Goal: Entertainment & Leisure: Consume media (video, audio)

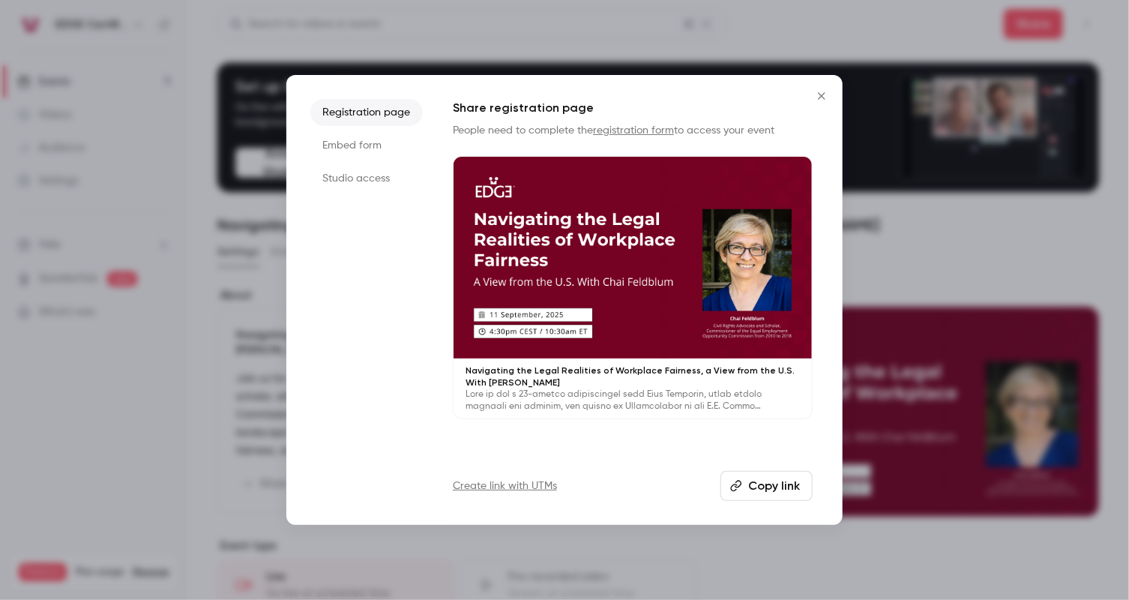
click at [822, 154] on div "Registration page Embed form Studio access Share registration page People need …" at bounding box center [564, 300] width 556 height 450
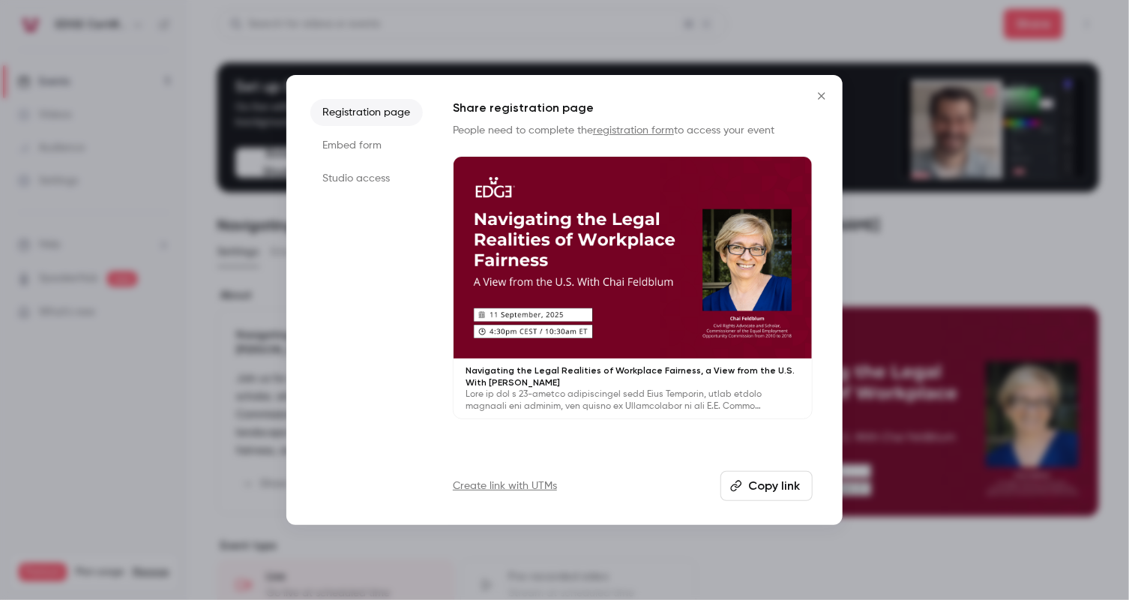
click at [568, 385] on p "Navigating the Legal Realities of Workplace Fairness, a View from the U.S. With…" at bounding box center [633, 376] width 334 height 24
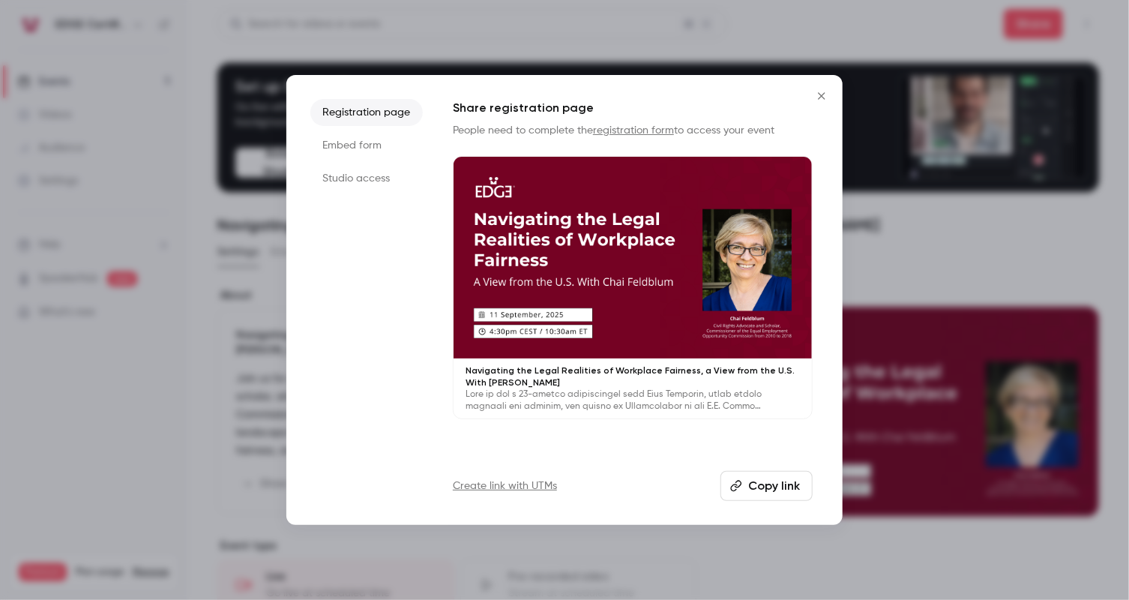
click at [819, 88] on button "Close" at bounding box center [822, 96] width 30 height 30
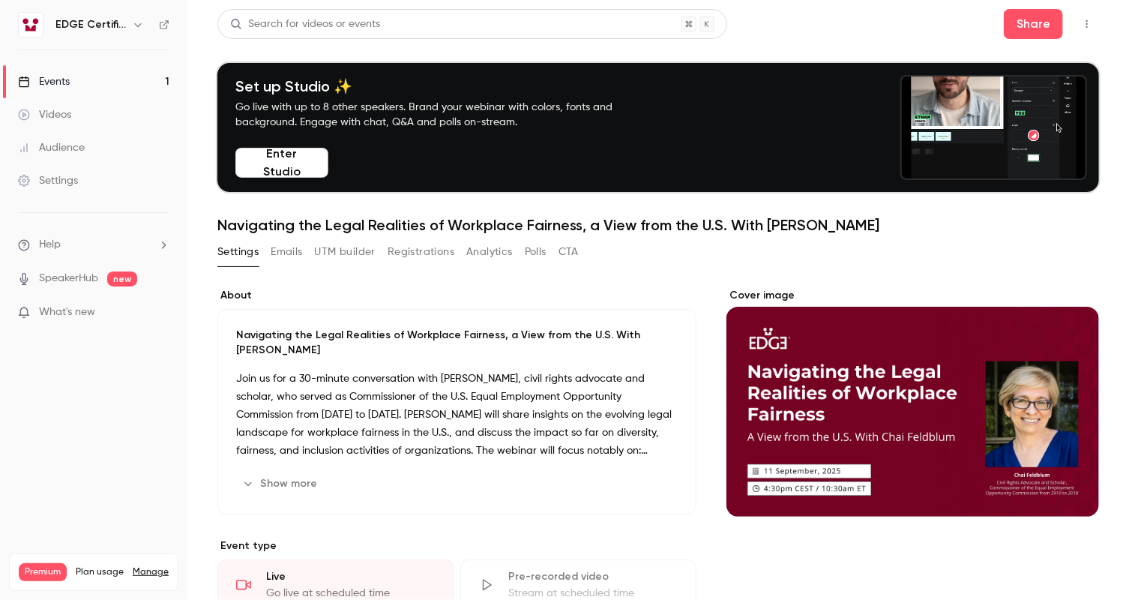
click at [444, 254] on button "Registrations" at bounding box center [421, 252] width 67 height 24
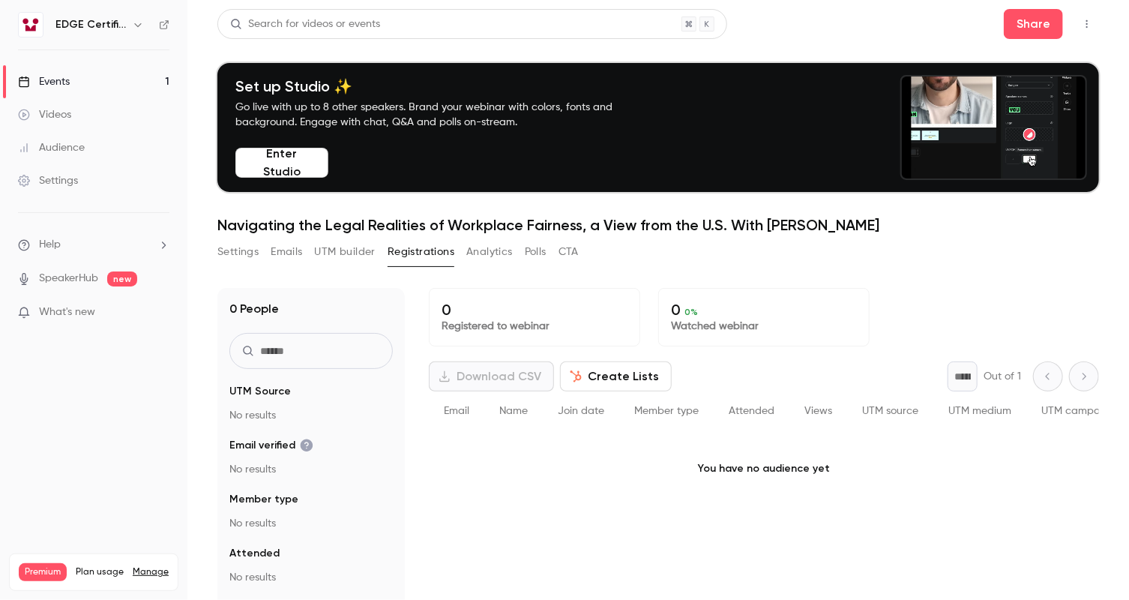
click at [56, 406] on nav "EDGE Certification Events 1 Videos Audience Settings Help SpeakerHub new What's…" at bounding box center [93, 300] width 187 height 600
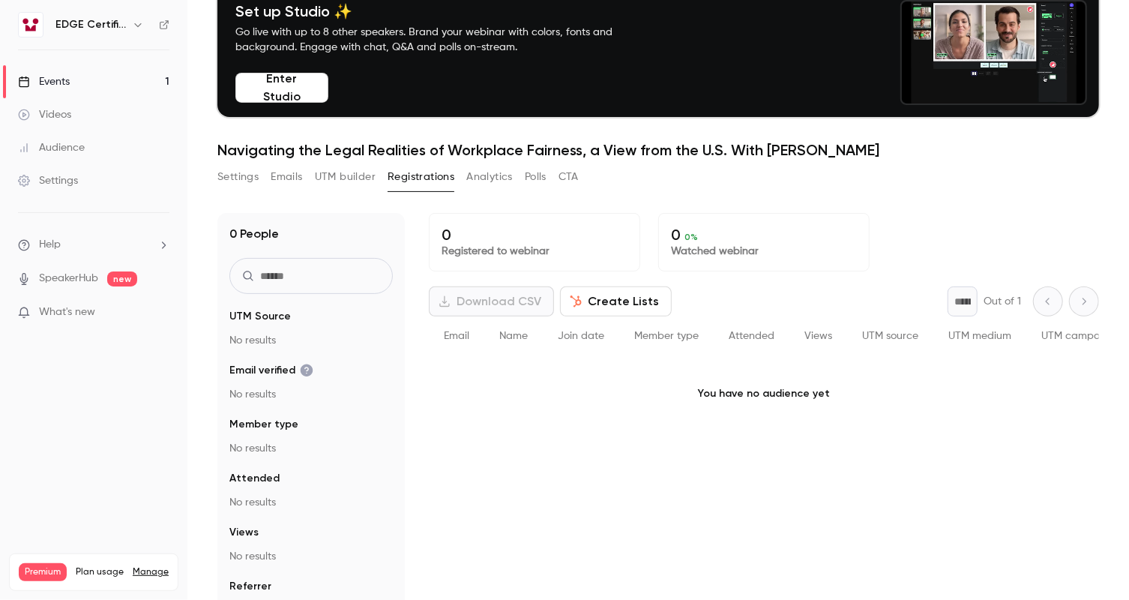
click at [112, 79] on link "Events 1" at bounding box center [93, 81] width 187 height 33
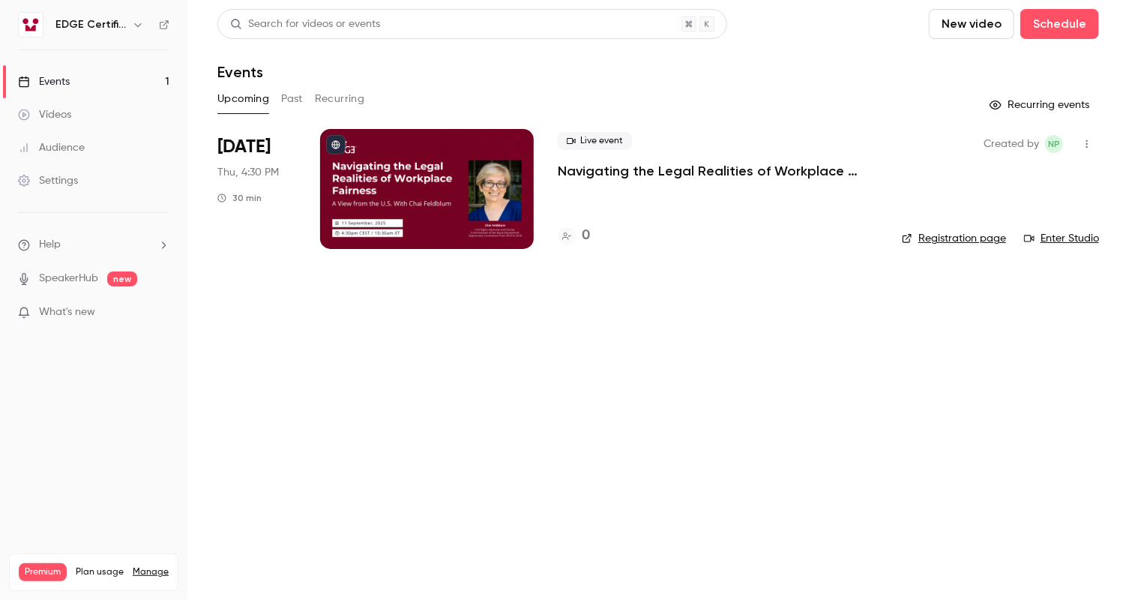
click at [370, 205] on div at bounding box center [427, 189] width 214 height 120
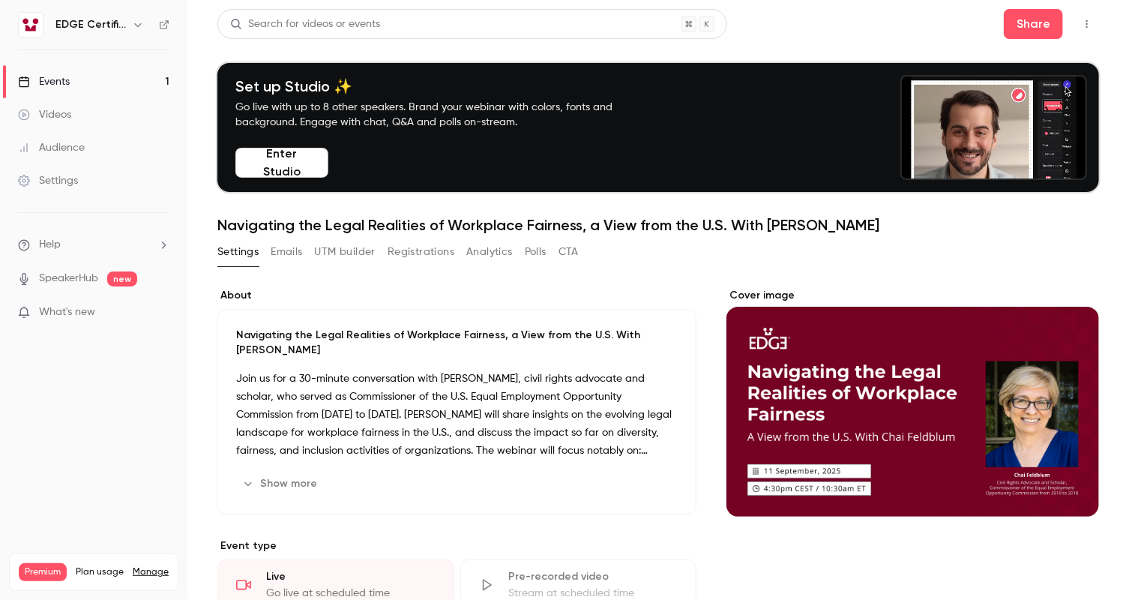
click at [379, 477] on div "Show more Edit" at bounding box center [457, 484] width 442 height 24
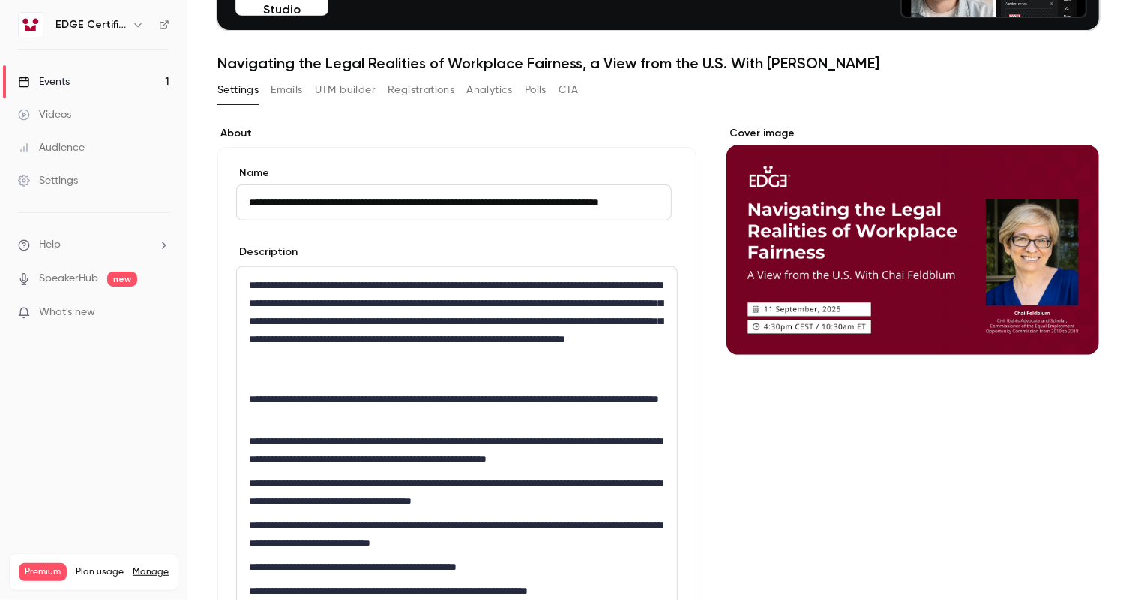
scroll to position [150, 0]
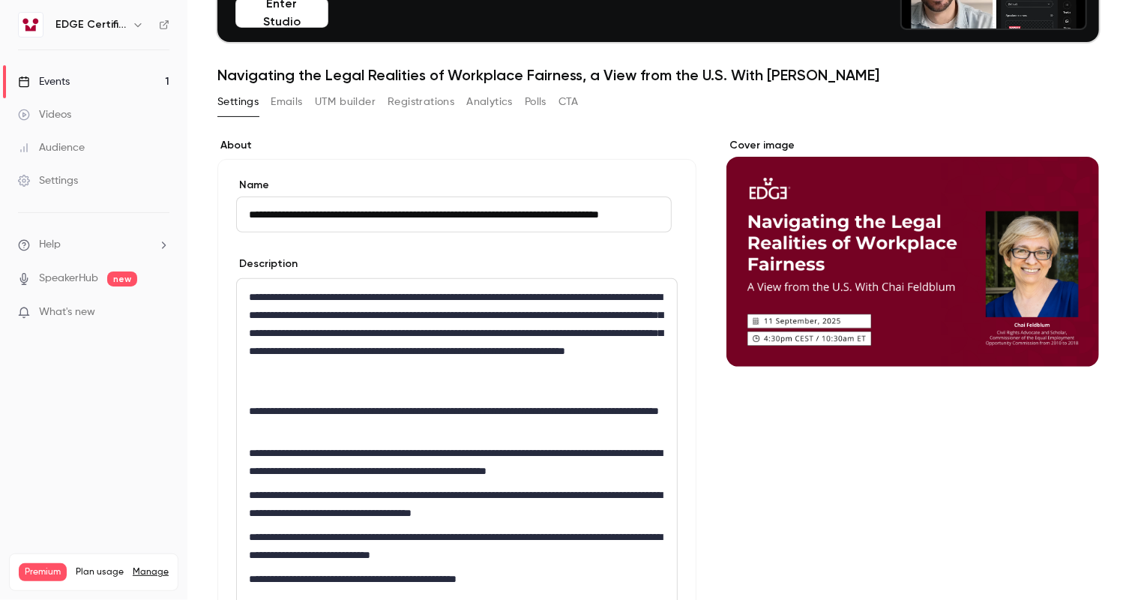
drag, startPoint x: 998, startPoint y: 320, endPoint x: 1018, endPoint y: 446, distance: 127.5
click at [993, 139] on div "Cover image" at bounding box center [913, 252] width 373 height 229
click at [0, 0] on input "Cover image" at bounding box center [0, 0] width 0 height 0
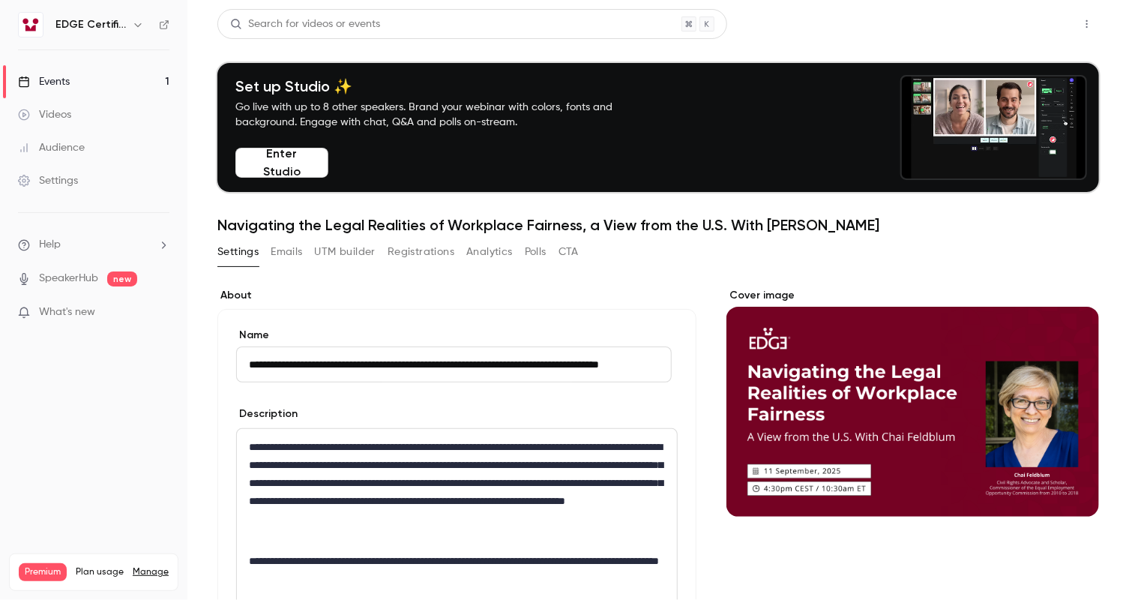
click at [1035, 24] on button "Share" at bounding box center [1033, 24] width 59 height 30
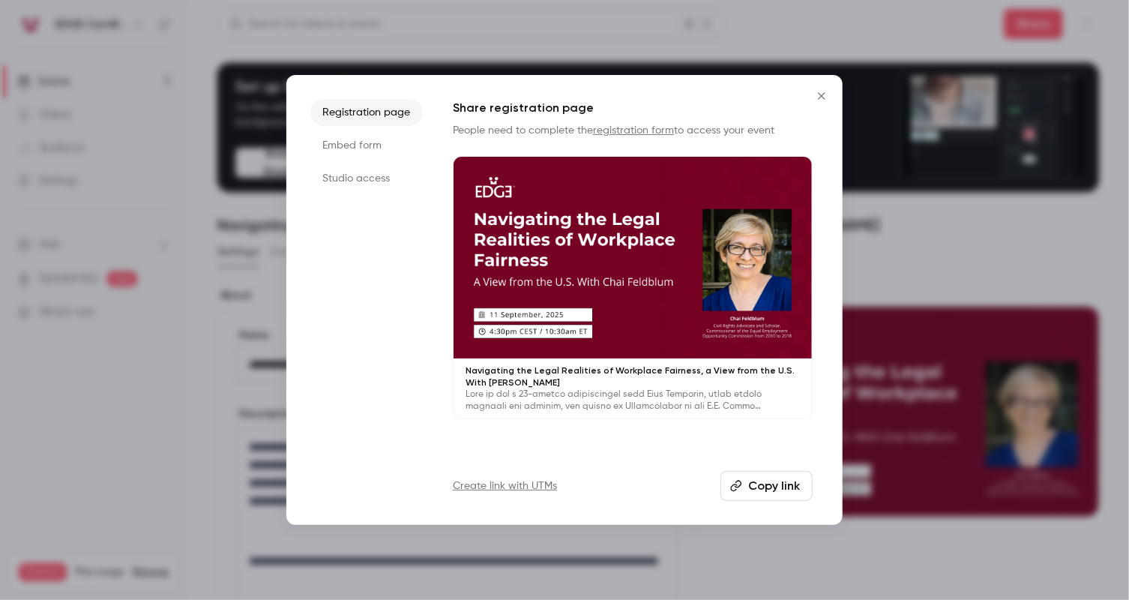
click at [751, 487] on button "Copy link" at bounding box center [767, 486] width 92 height 30
click at [795, 486] on button "Copy link" at bounding box center [767, 486] width 92 height 30
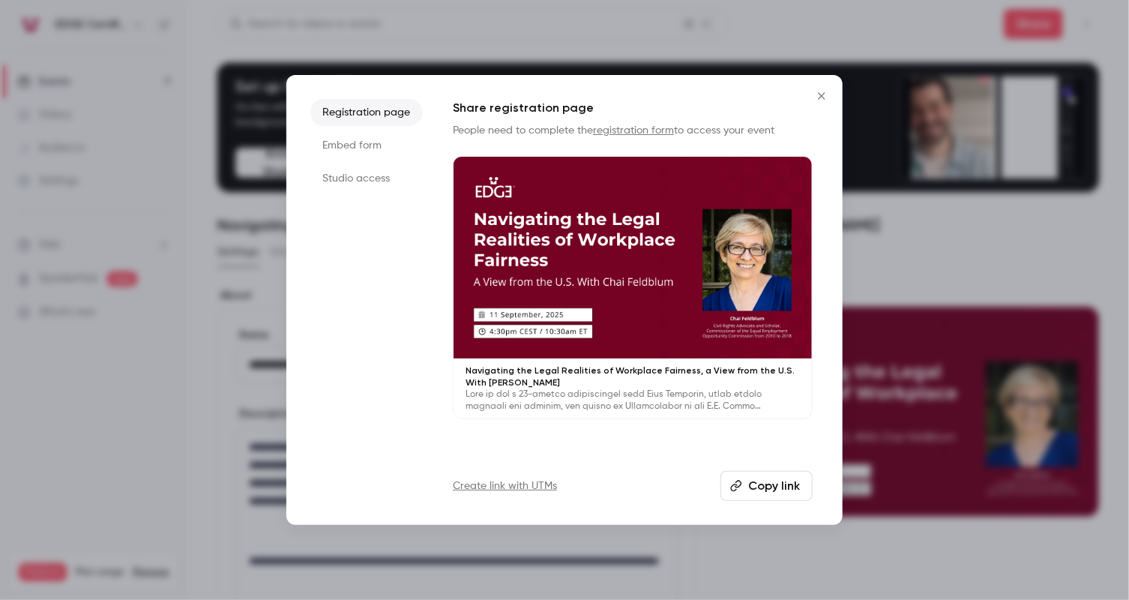
click at [826, 93] on icon "Close" at bounding box center [822, 96] width 18 height 12
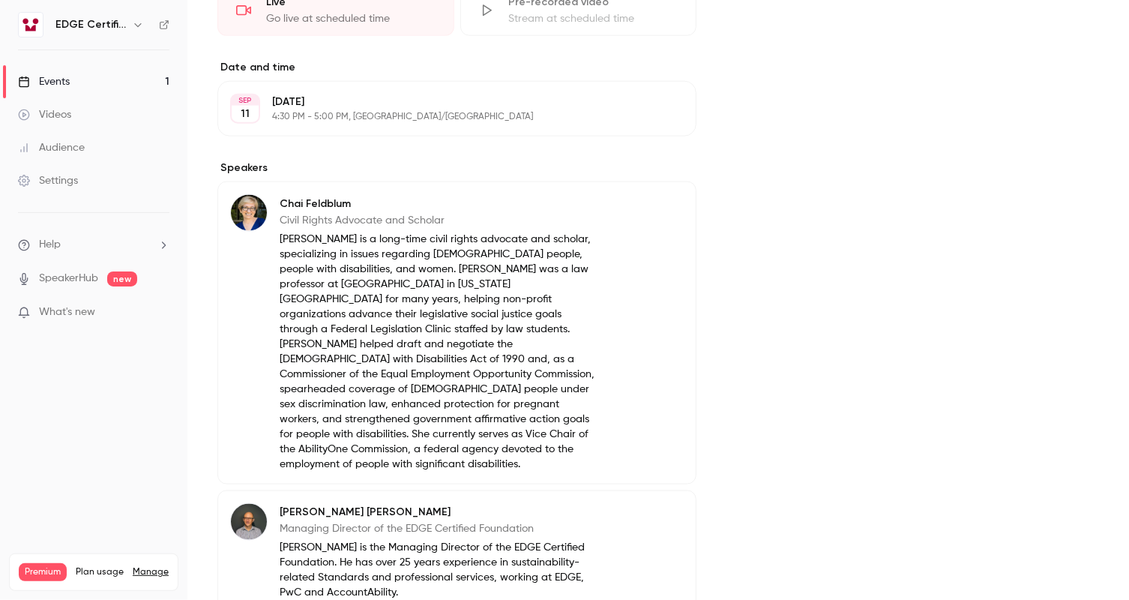
scroll to position [975, 0]
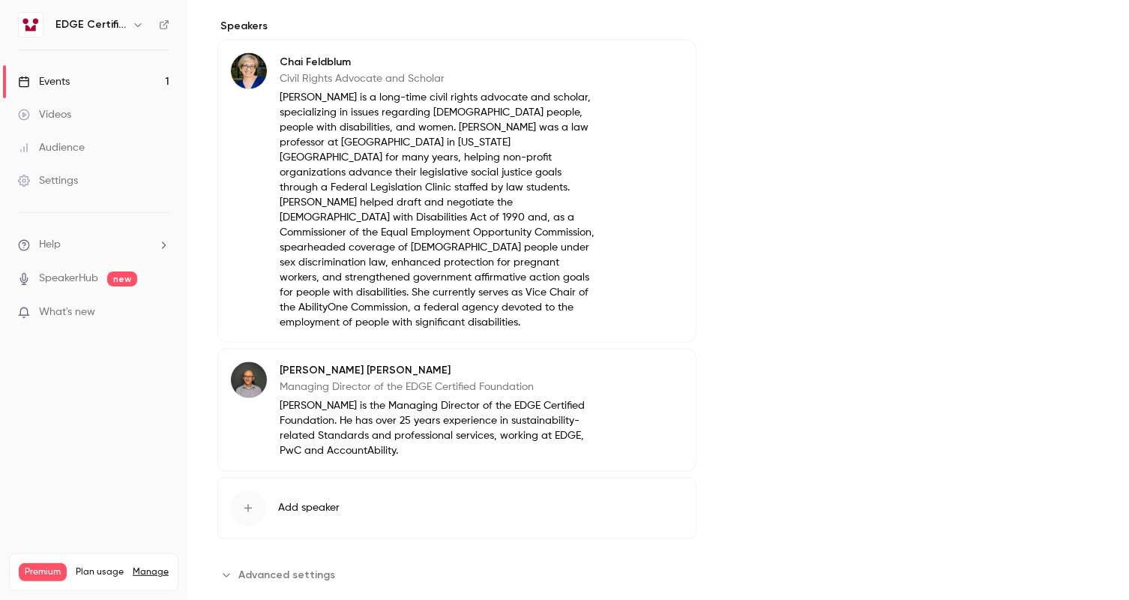
scroll to position [902, 0]
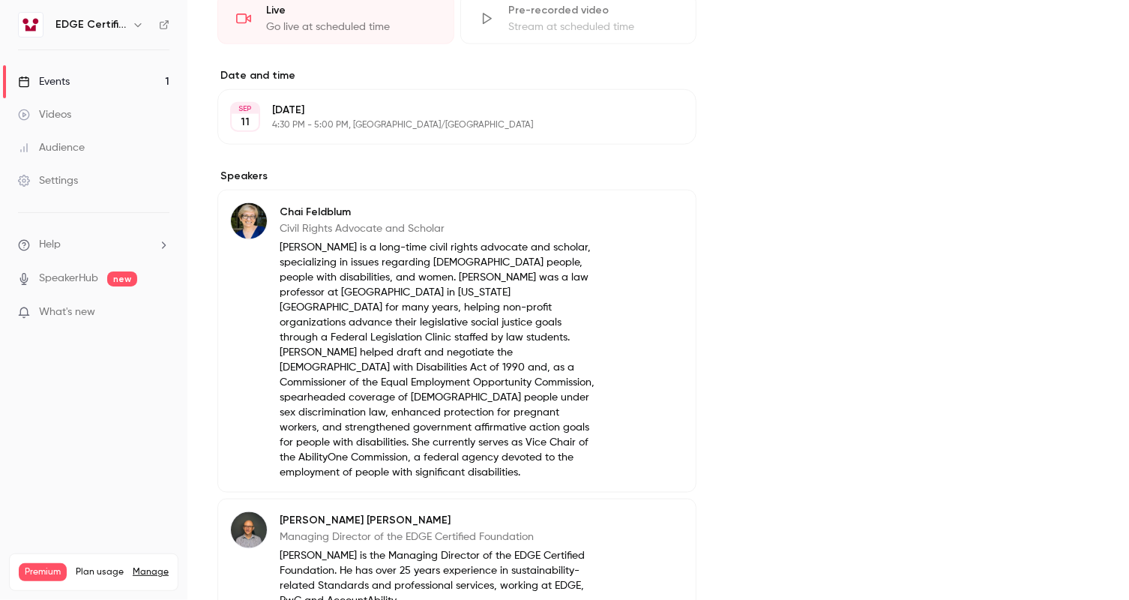
click at [100, 78] on link "Events 1" at bounding box center [93, 81] width 187 height 33
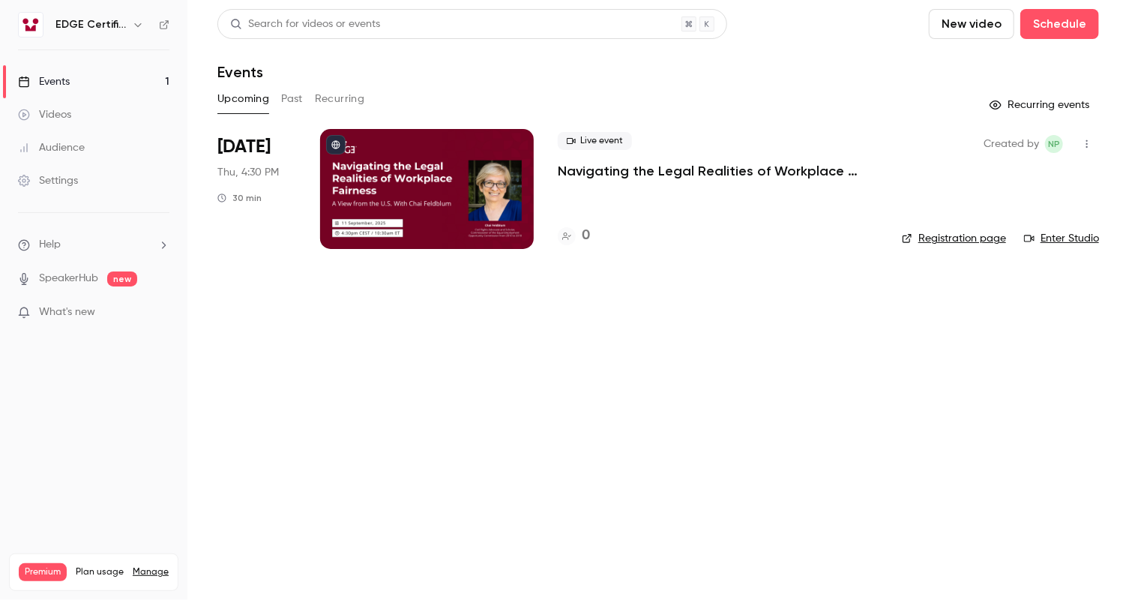
click at [385, 178] on div at bounding box center [427, 189] width 214 height 120
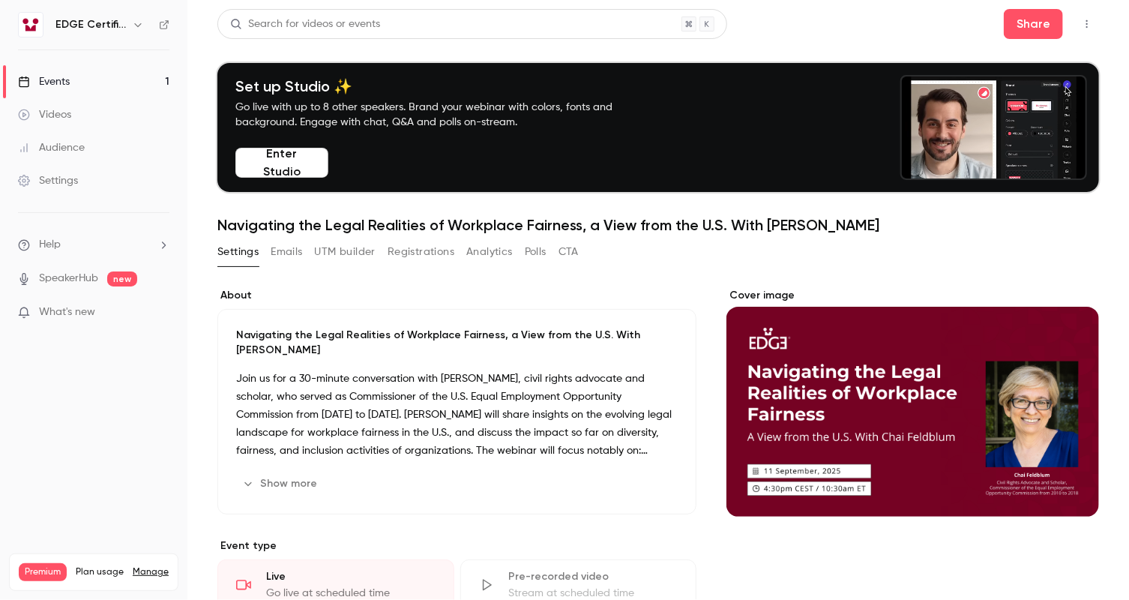
click at [422, 249] on button "Registrations" at bounding box center [421, 252] width 67 height 24
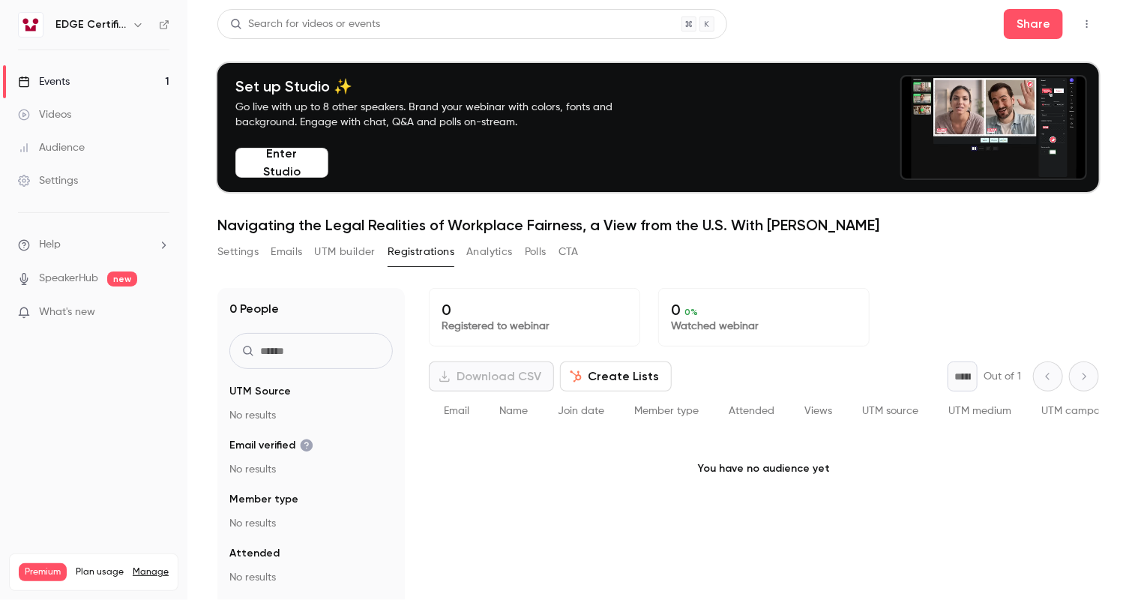
click at [351, 254] on button "UTM builder" at bounding box center [345, 252] width 61 height 24
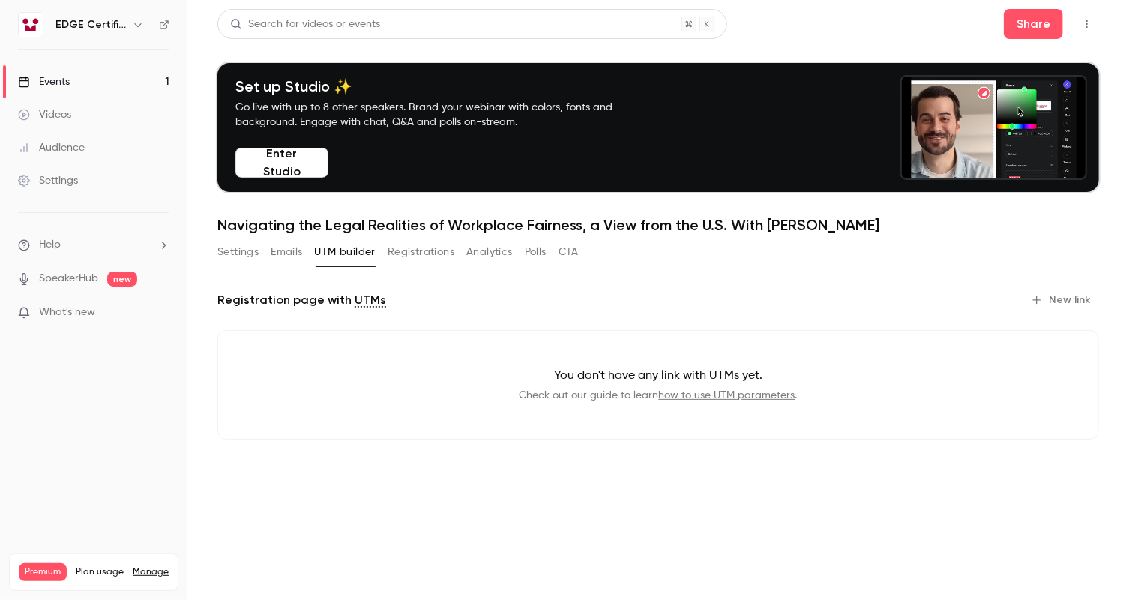
click at [295, 252] on button "Emails" at bounding box center [286, 252] width 31 height 24
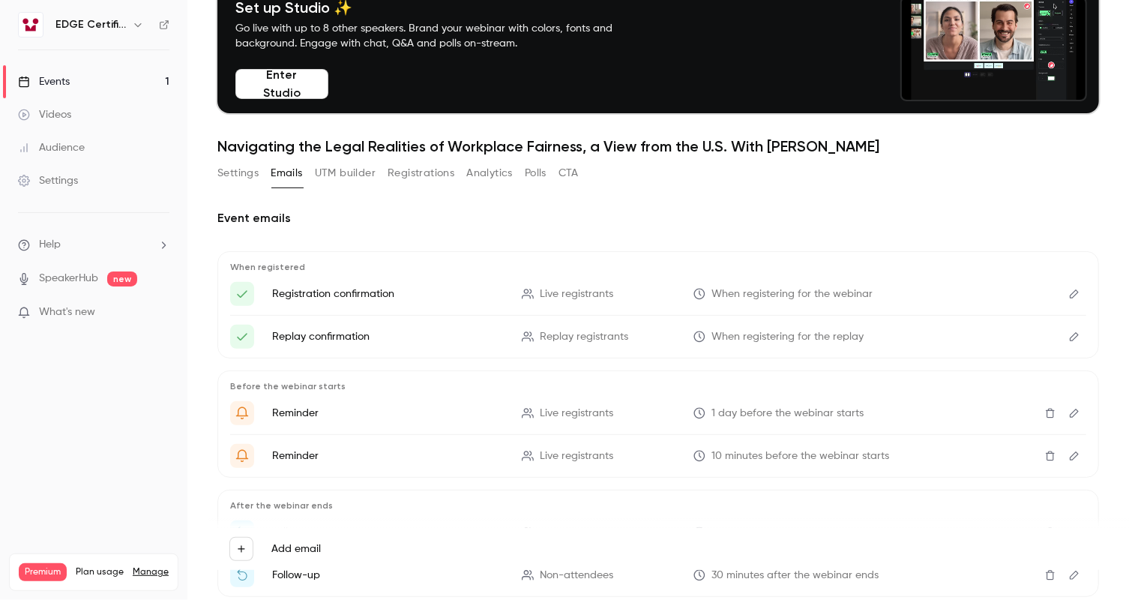
scroll to position [84, 0]
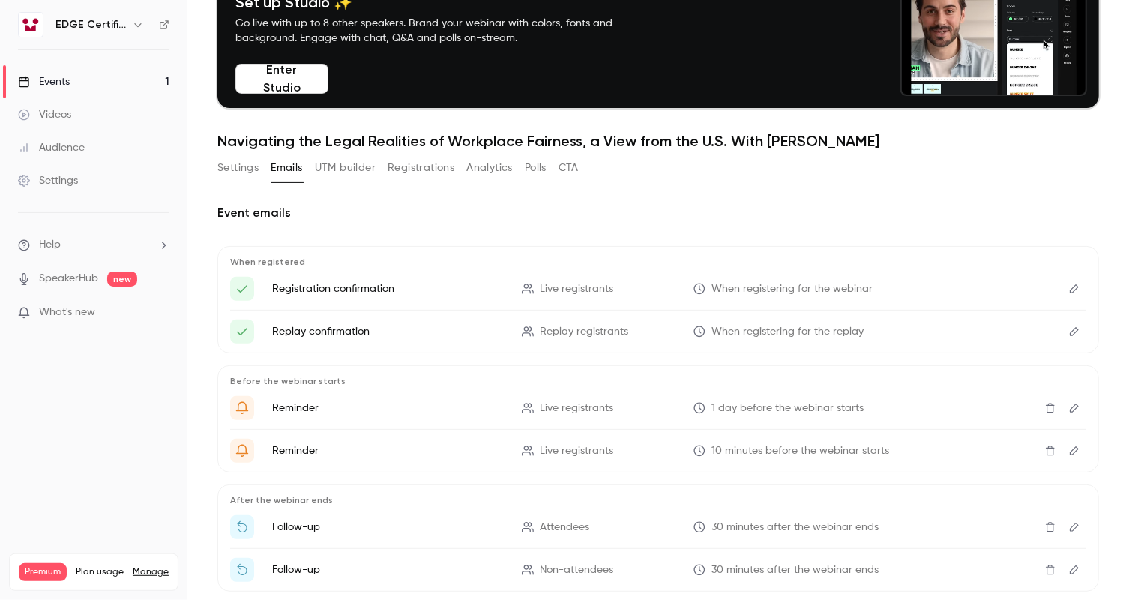
click at [121, 80] on link "Events 1" at bounding box center [93, 81] width 187 height 33
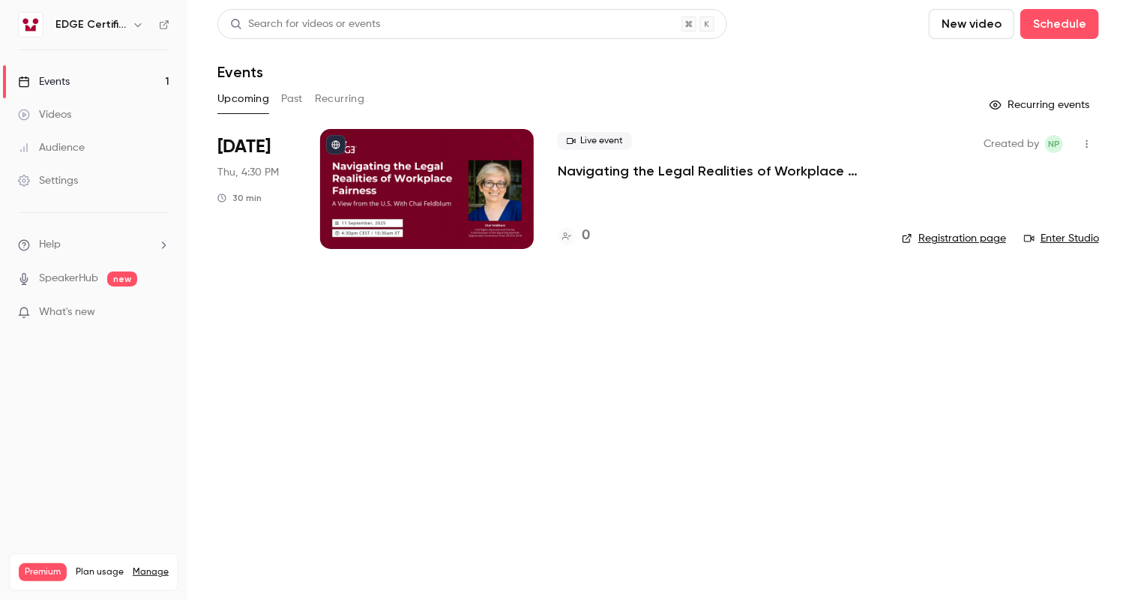
click at [951, 241] on link "Registration page" at bounding box center [954, 238] width 104 height 15
click at [447, 167] on div at bounding box center [427, 189] width 214 height 120
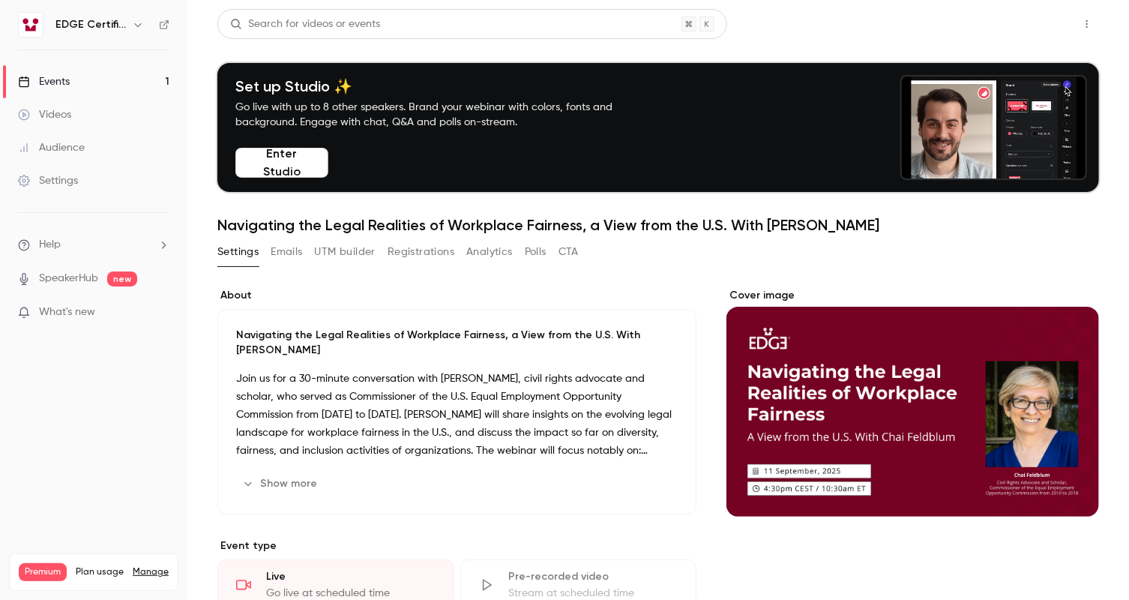
click at [1020, 26] on button "Share" at bounding box center [1033, 24] width 59 height 30
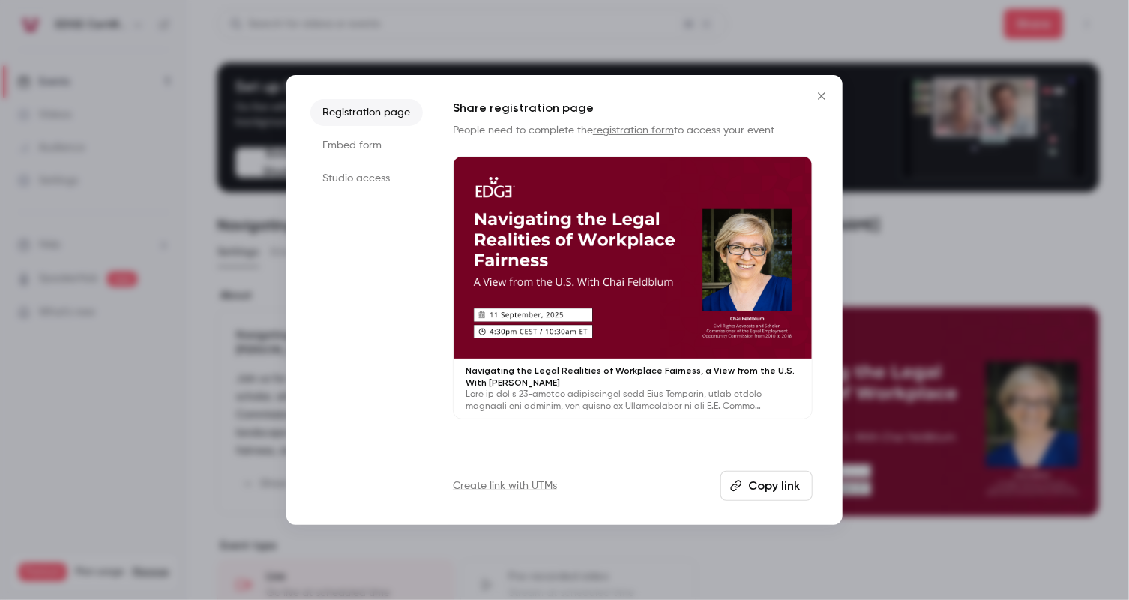
click at [796, 489] on button "Copy link" at bounding box center [767, 486] width 92 height 30
click at [818, 97] on icon "Close" at bounding box center [822, 96] width 18 height 12
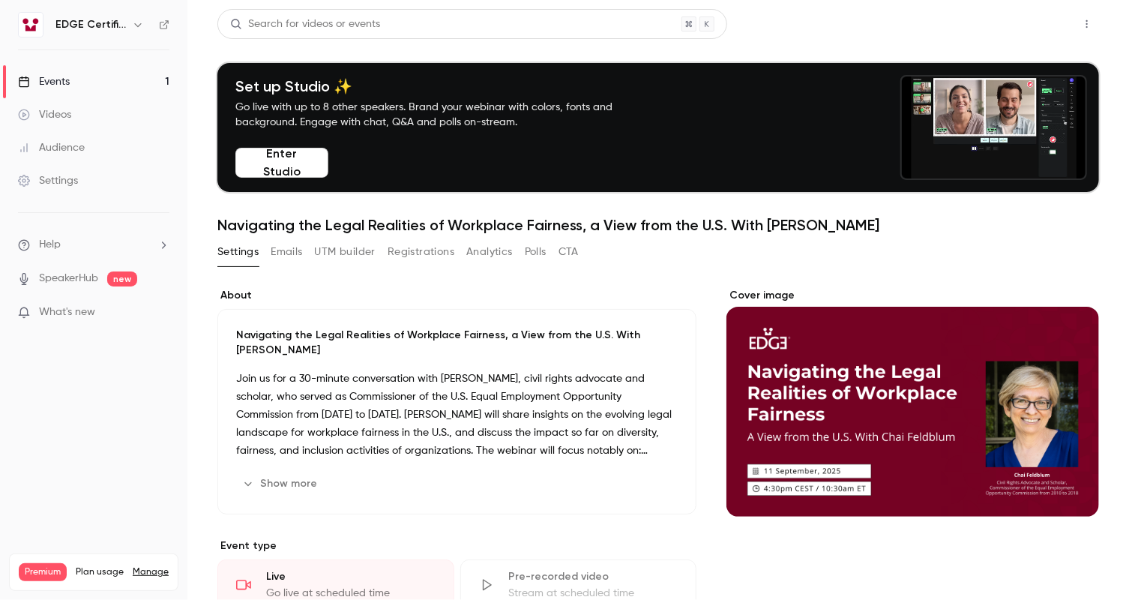
click at [1023, 27] on button "Share" at bounding box center [1033, 24] width 59 height 30
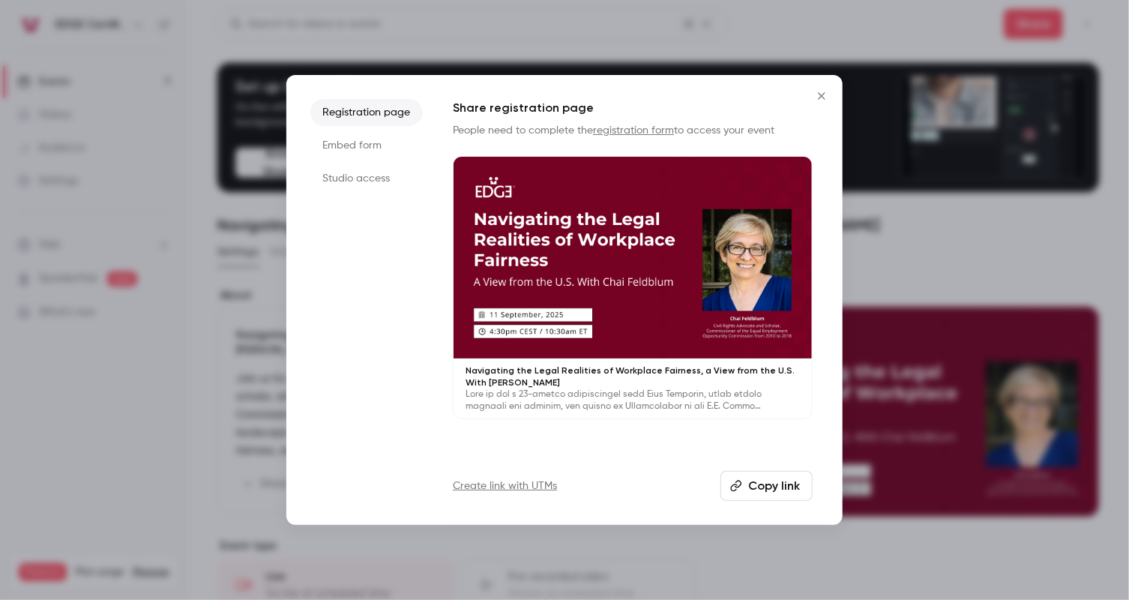
click at [796, 488] on button "Copy link" at bounding box center [767, 486] width 92 height 30
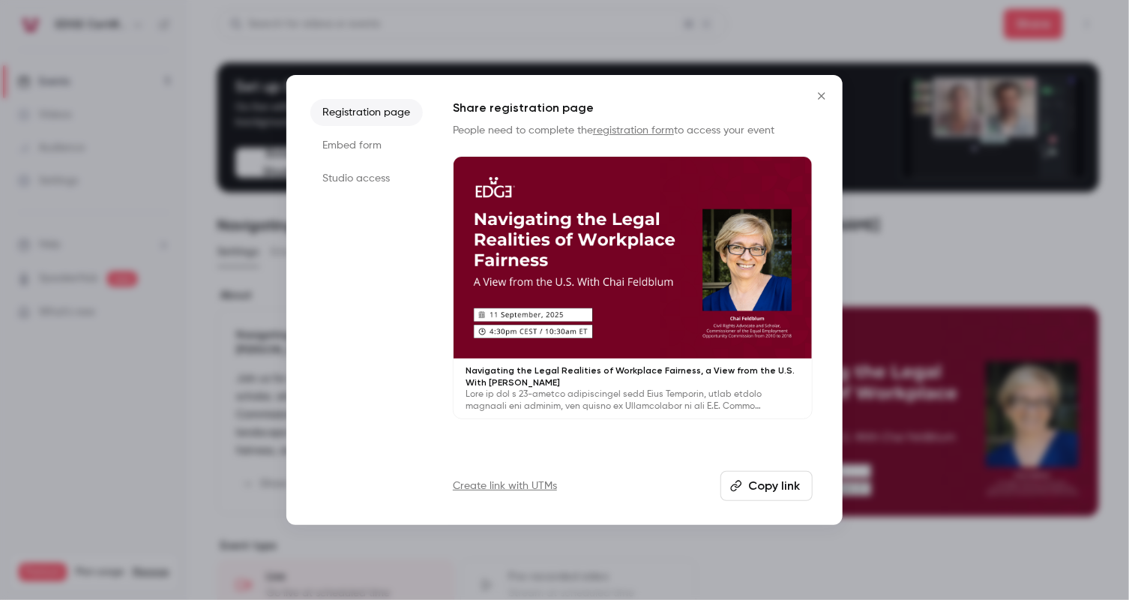
click at [811, 94] on button "Close" at bounding box center [822, 96] width 30 height 30
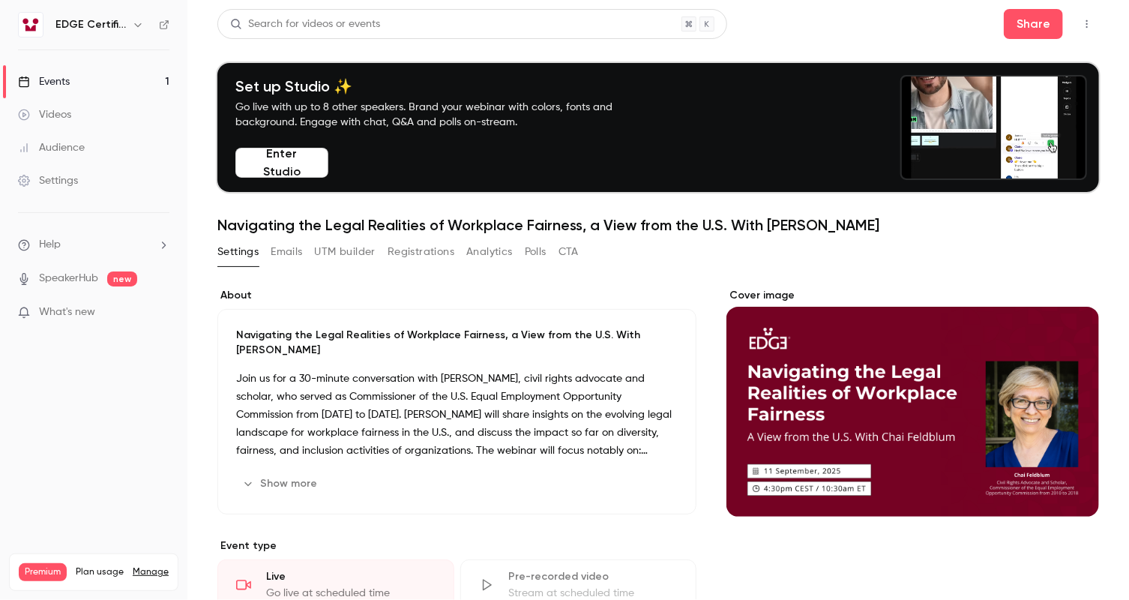
click at [437, 251] on button "Registrations" at bounding box center [421, 252] width 67 height 24
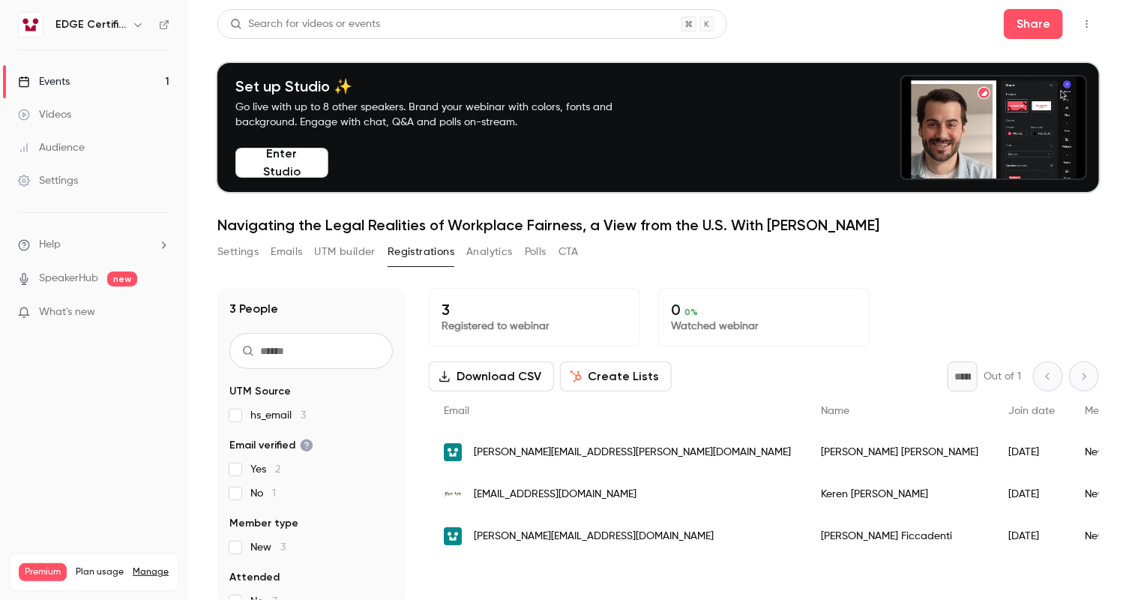
click at [93, 85] on link "Events 1" at bounding box center [93, 81] width 187 height 33
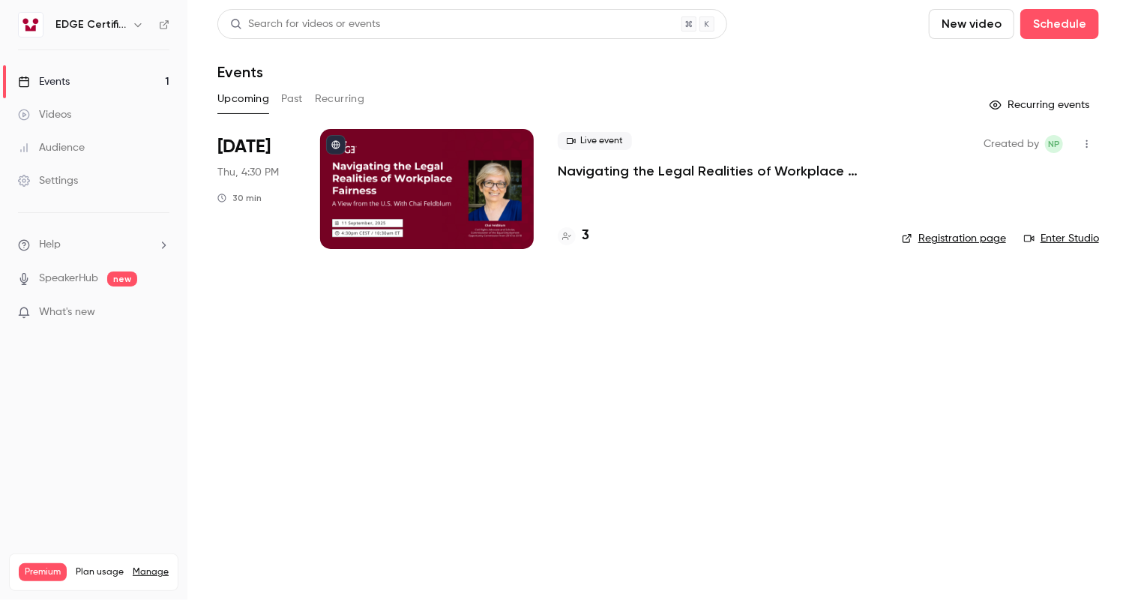
click at [585, 236] on h4 "3" at bounding box center [585, 236] width 7 height 20
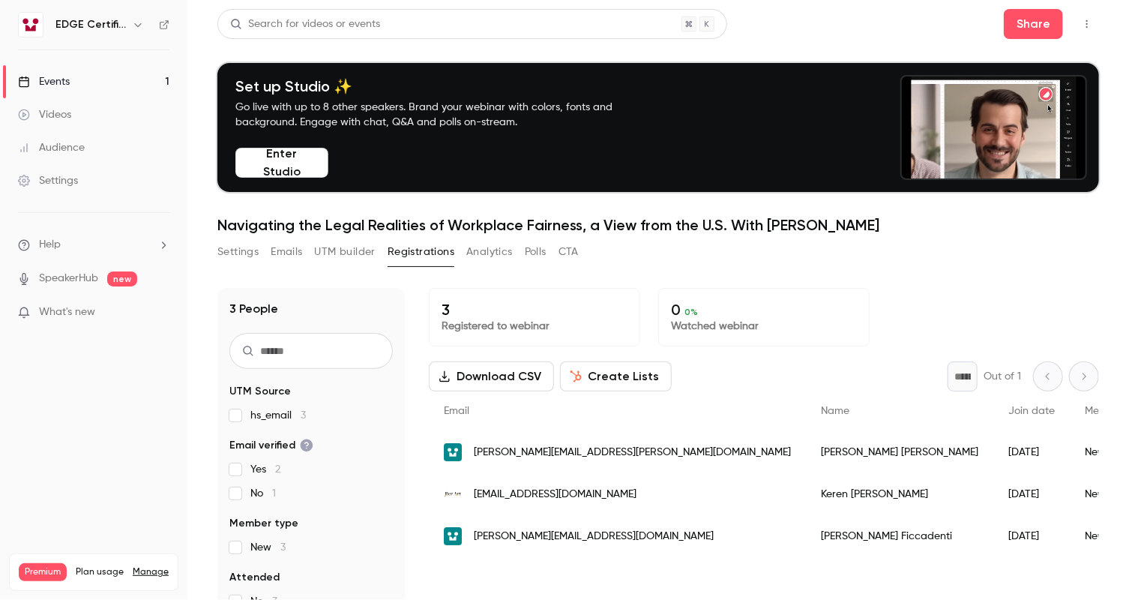
drag, startPoint x: 414, startPoint y: 325, endPoint x: 424, endPoint y: 305, distance: 21.8
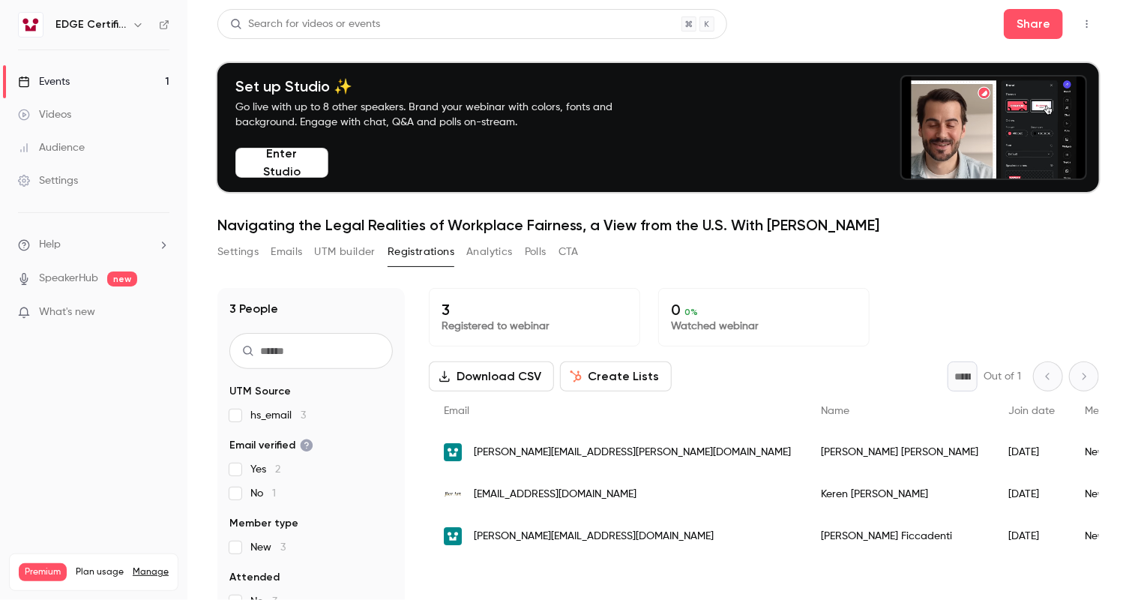
click at [415, 325] on div "3 People UTM Source hs_email 3 Email verified Yes 2 No 1 Member type New 3 Atte…" at bounding box center [658, 513] width 882 height 450
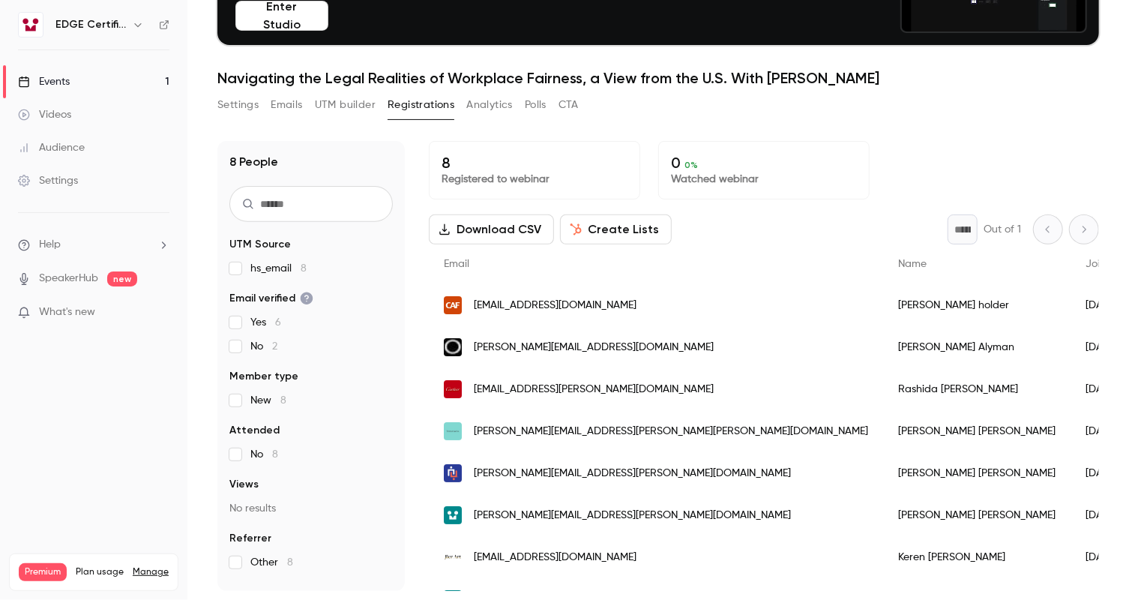
click at [512, 130] on div "8 People UTM Source hs_email 8 Email verified Yes 6 No 2 Member type New 8 Atte…" at bounding box center [658, 357] width 882 height 468
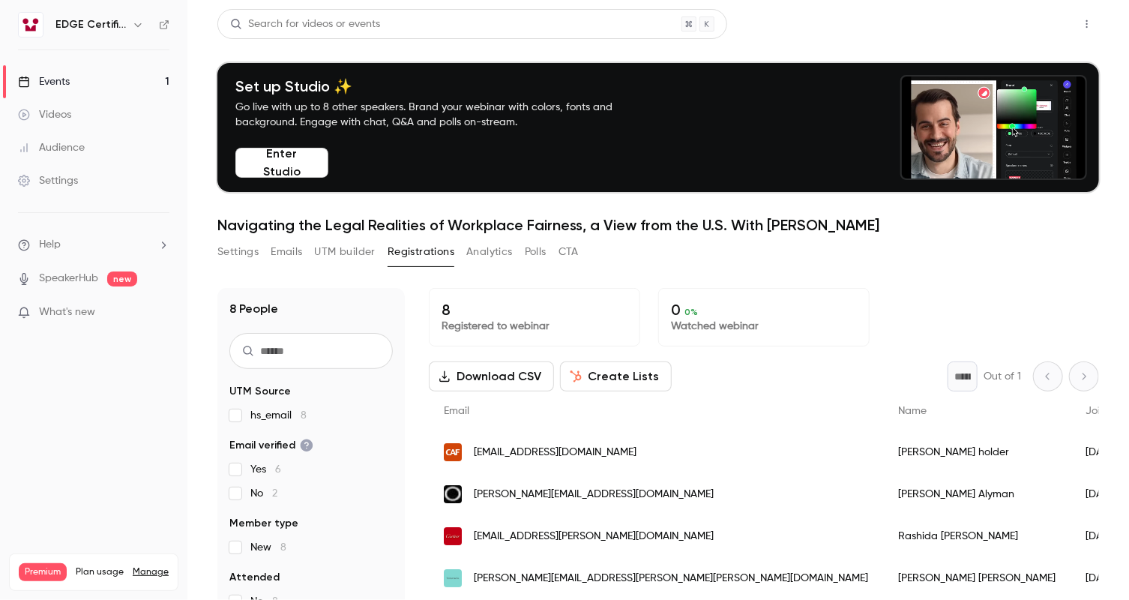
click at [1017, 17] on button "Share" at bounding box center [1033, 24] width 59 height 30
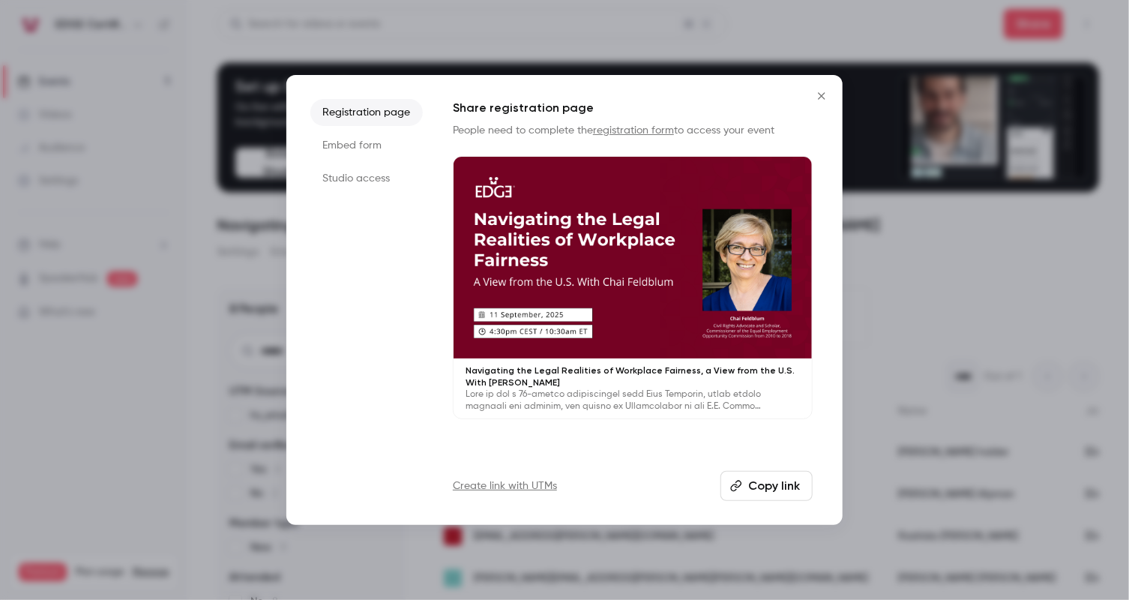
click at [780, 481] on button "Copy link" at bounding box center [767, 486] width 92 height 30
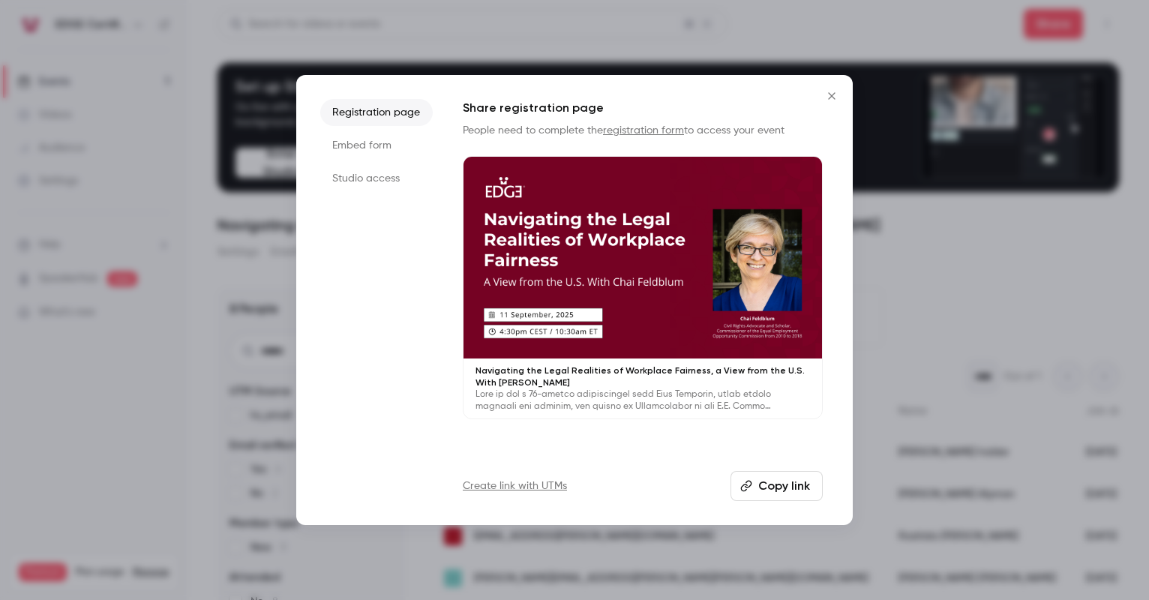
click at [830, 92] on icon "Close" at bounding box center [832, 96] width 18 height 12
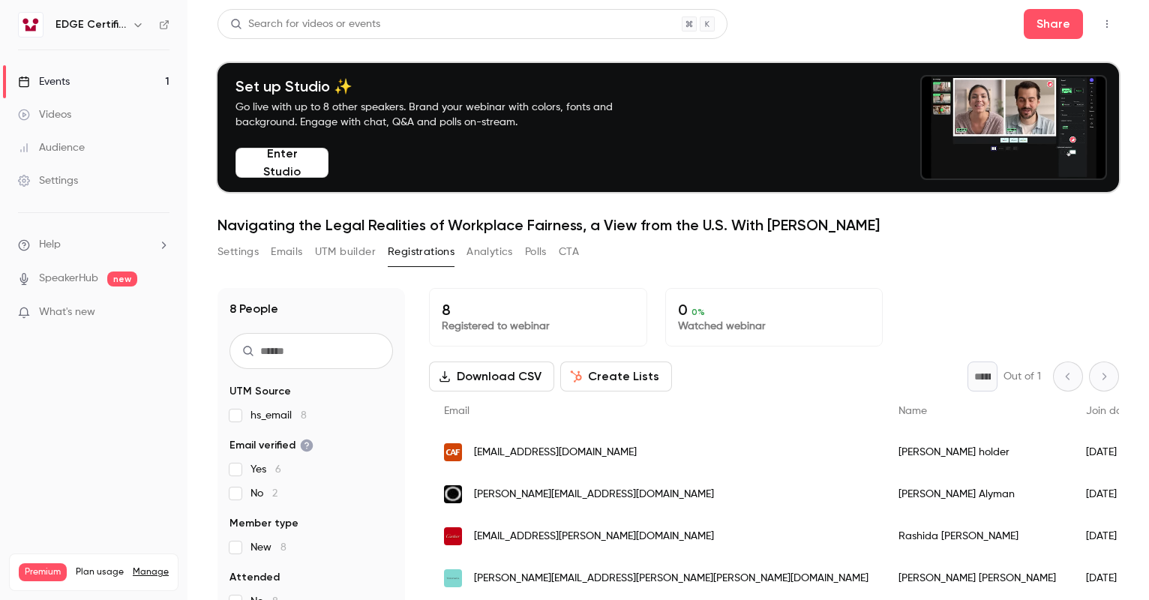
click at [93, 83] on link "Events 1" at bounding box center [93, 81] width 187 height 33
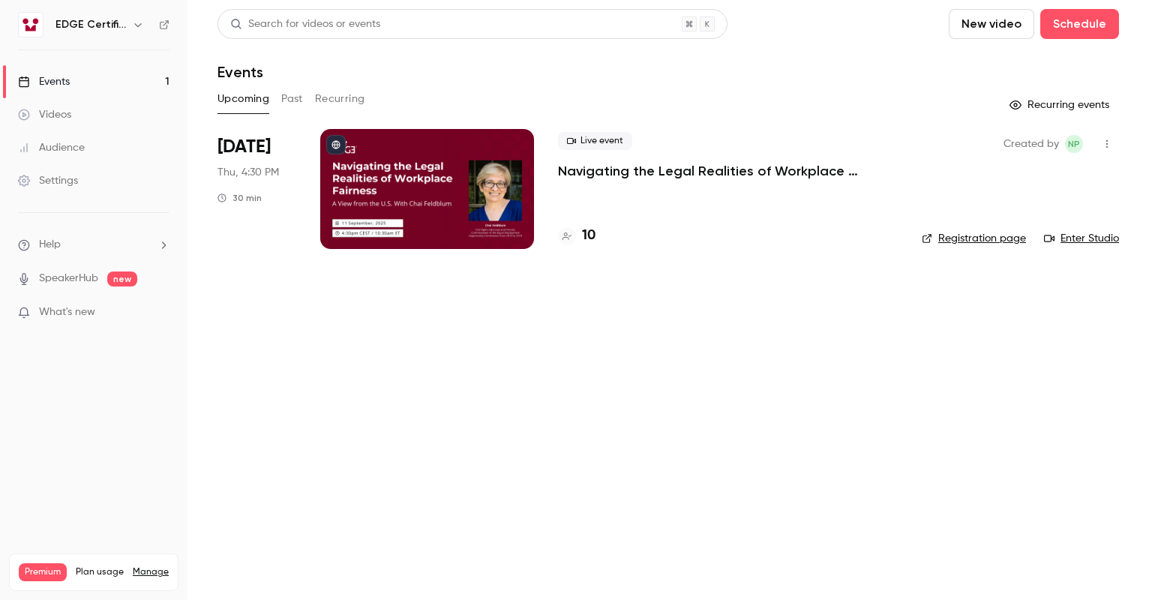
click at [104, 116] on link "Videos" at bounding box center [93, 114] width 187 height 33
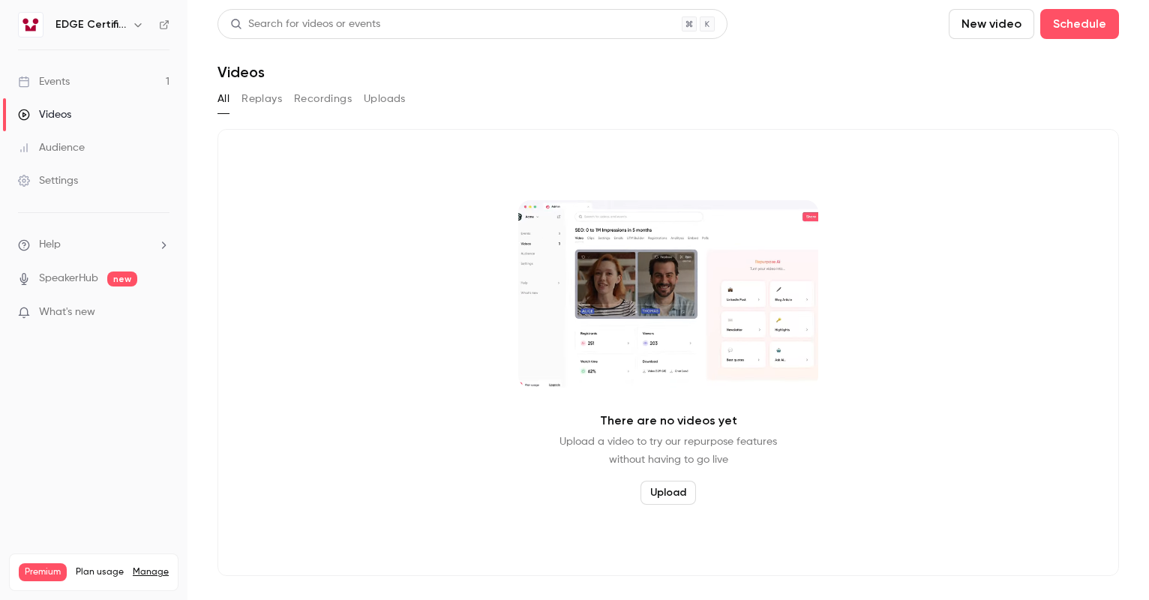
click at [130, 24] on button "button" at bounding box center [138, 25] width 18 height 18
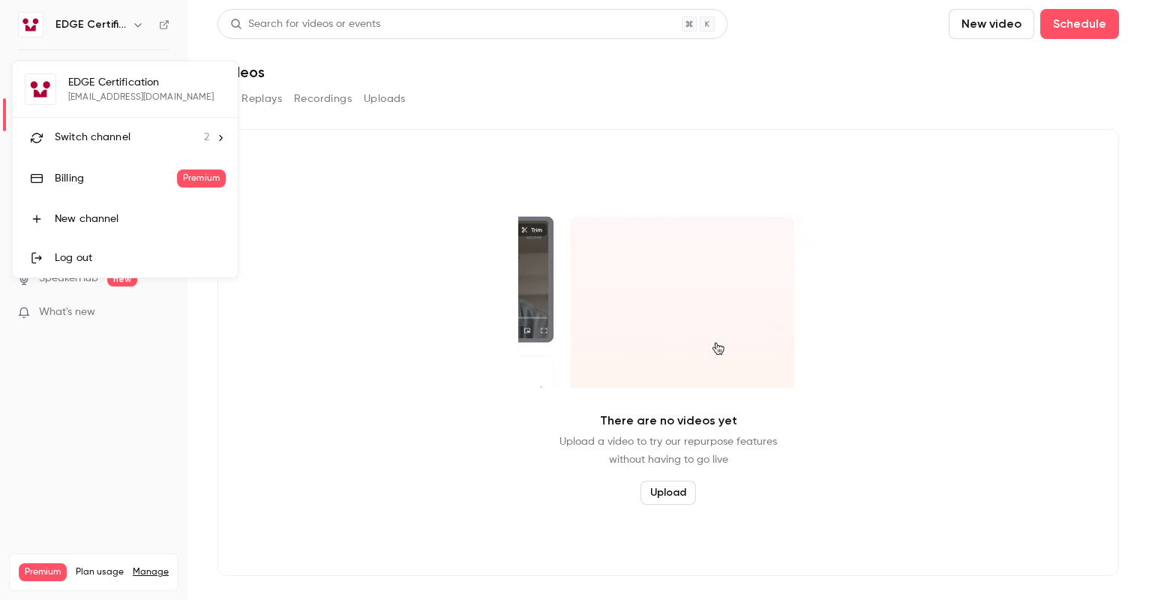
click at [136, 140] on div "Switch channel 2" at bounding box center [132, 138] width 154 height 16
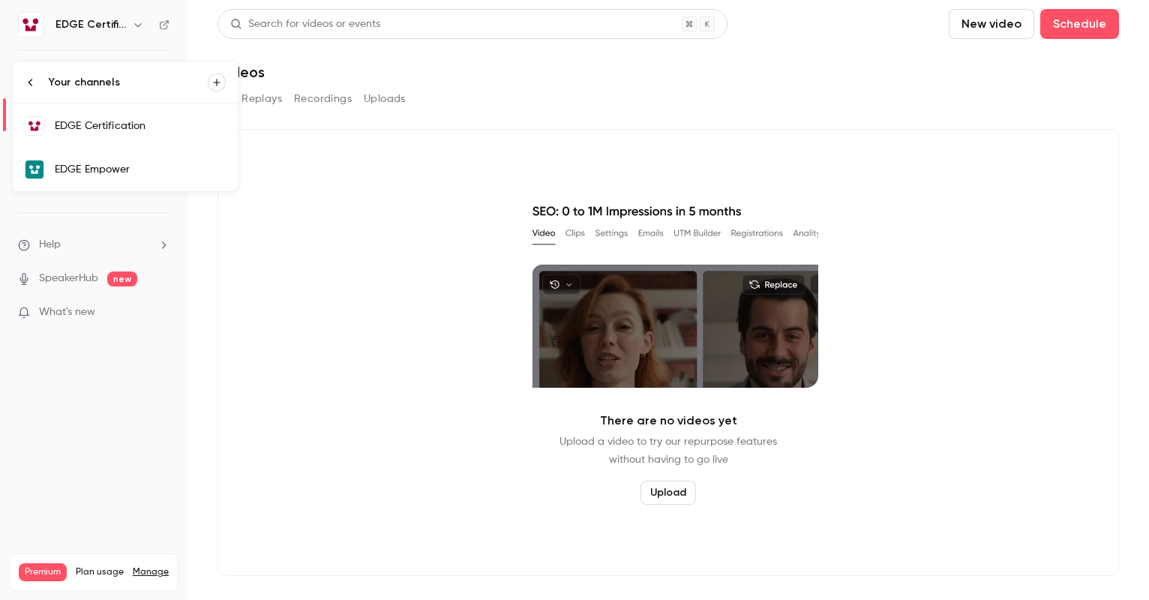
click at [156, 167] on div "EDGE Empower" at bounding box center [140, 169] width 171 height 15
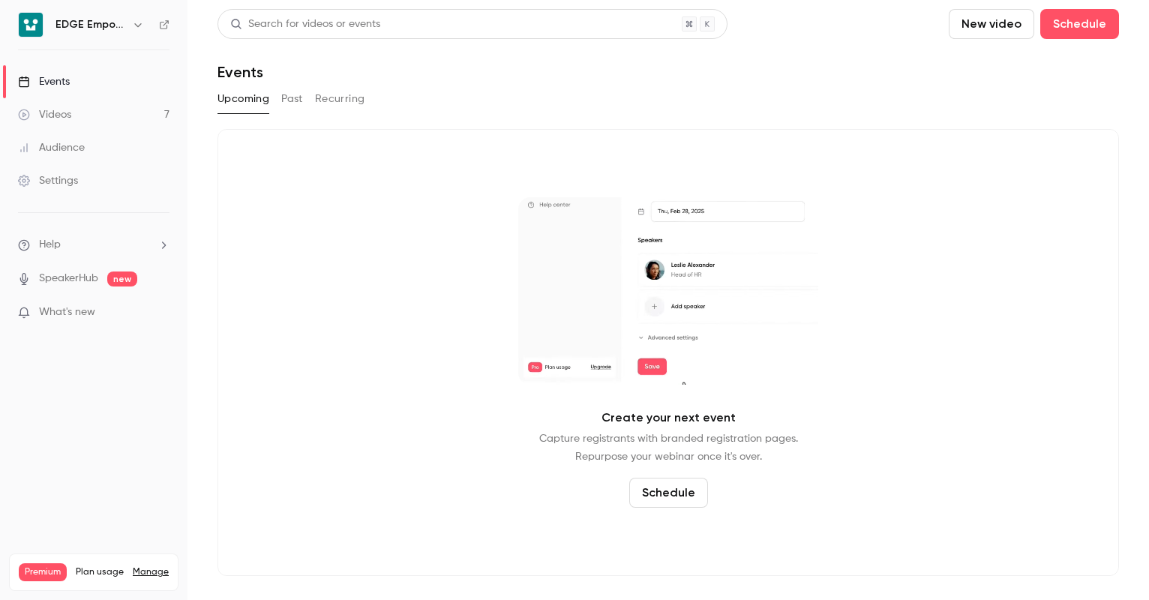
click at [121, 119] on link "Videos 7" at bounding box center [93, 114] width 187 height 33
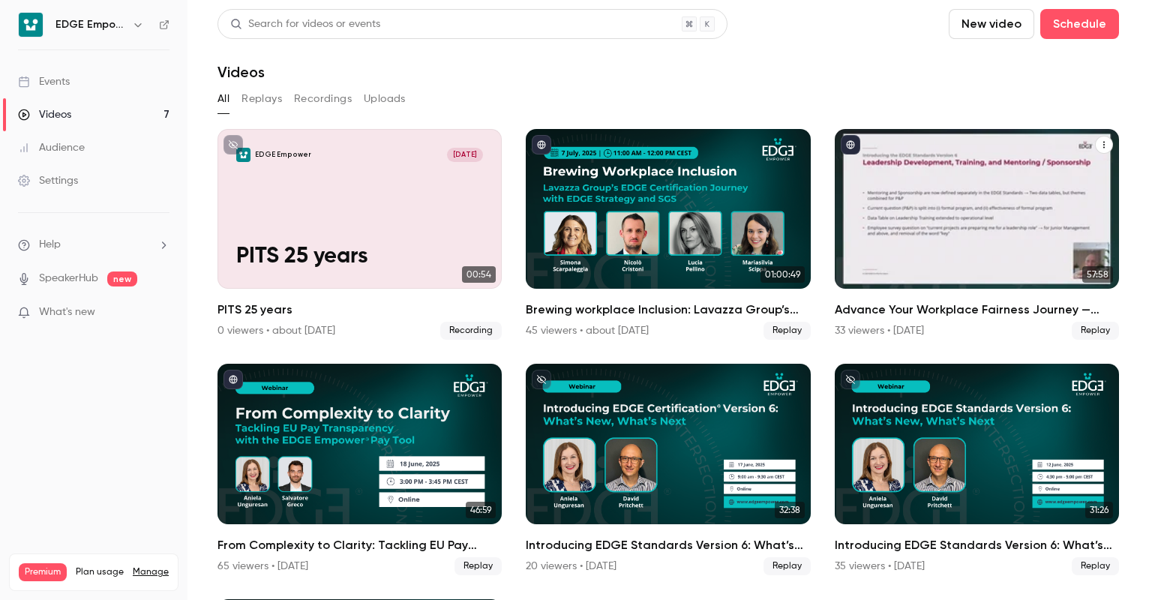
click at [936, 257] on div "Advance Your Workplace Fairness Journey — Legally, Ethically, and Meritocratica…" at bounding box center [977, 209] width 284 height 160
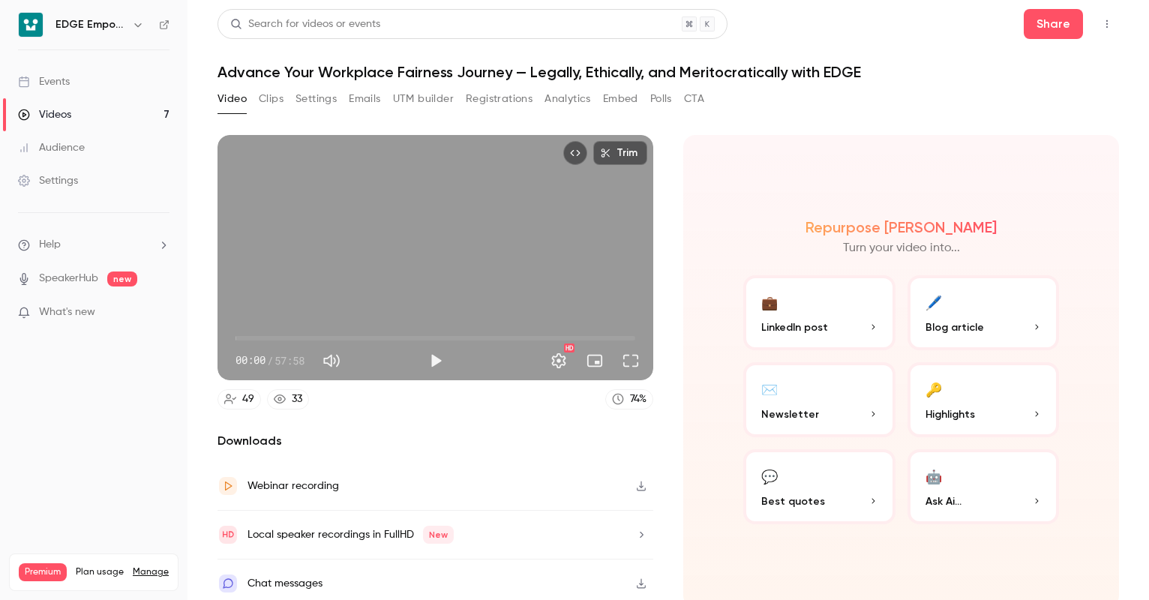
click at [926, 406] on span "Highlights" at bounding box center [949, 414] width 49 height 16
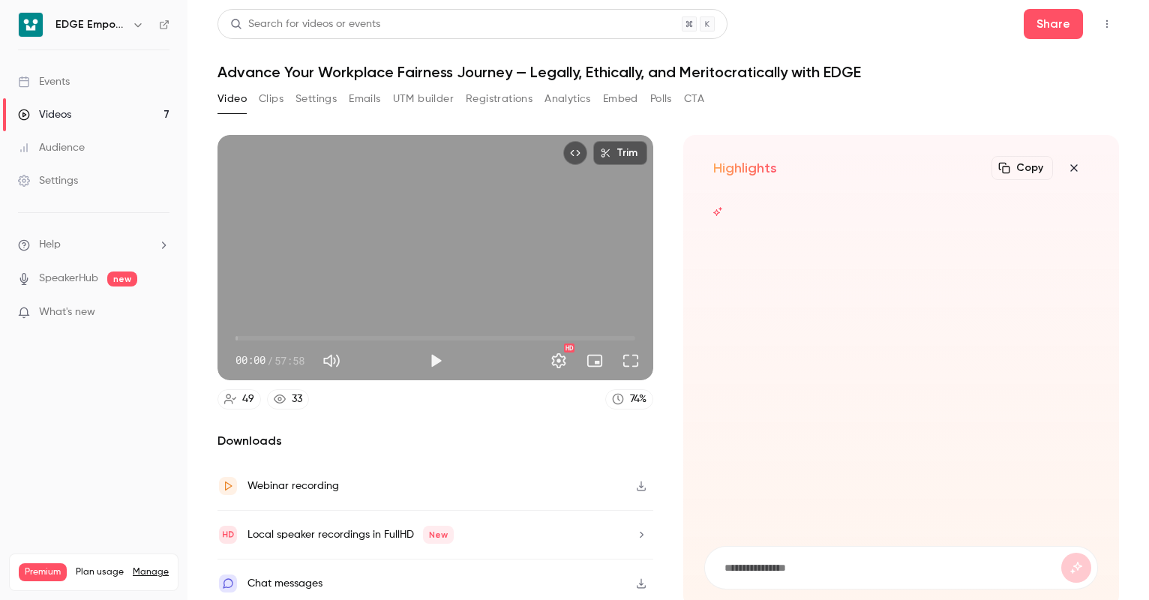
click at [1065, 163] on icon "button" at bounding box center [1074, 168] width 18 height 12
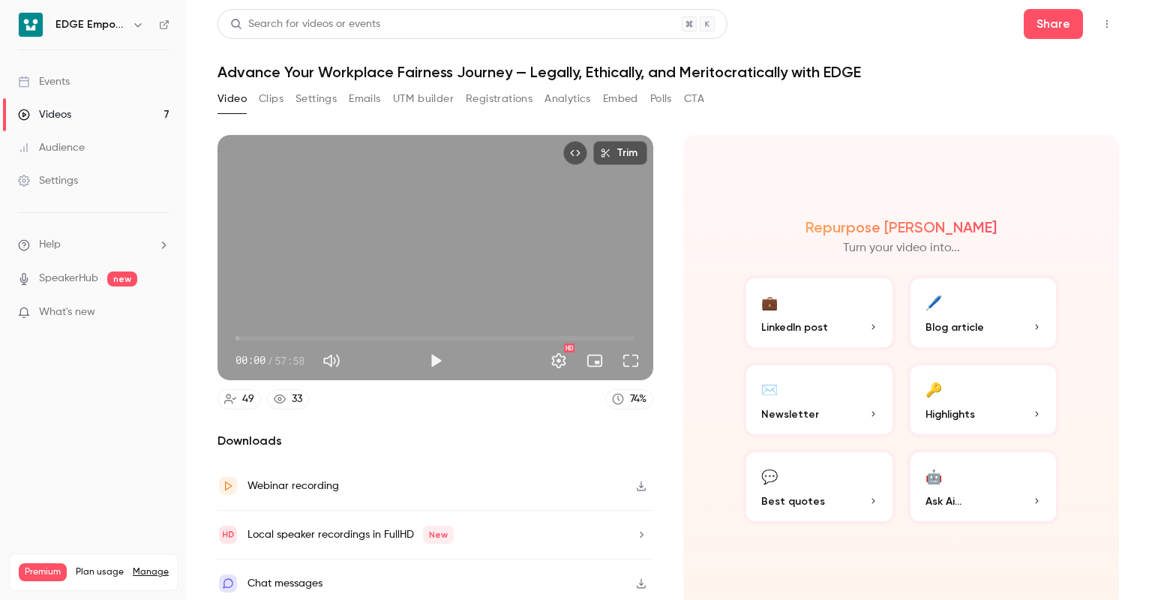
click at [840, 487] on button "💬 Best quotes" at bounding box center [819, 486] width 152 height 75
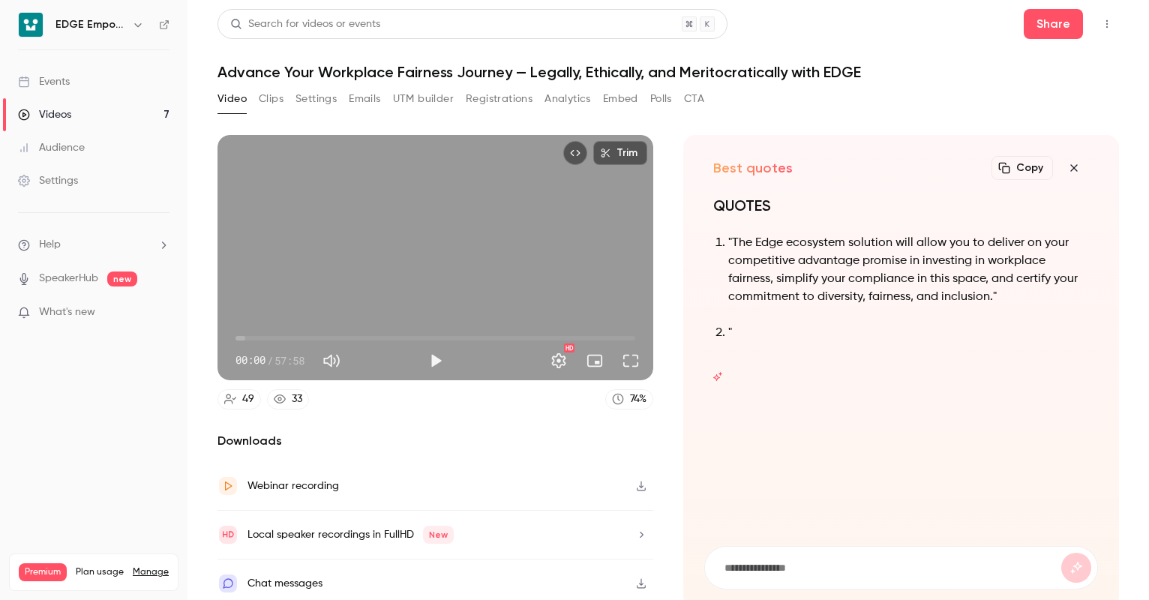
click at [890, 367] on div "QUOTES "The Edge ecosystem solution will allow you to deliver on your competiti…" at bounding box center [901, 288] width 376 height 186
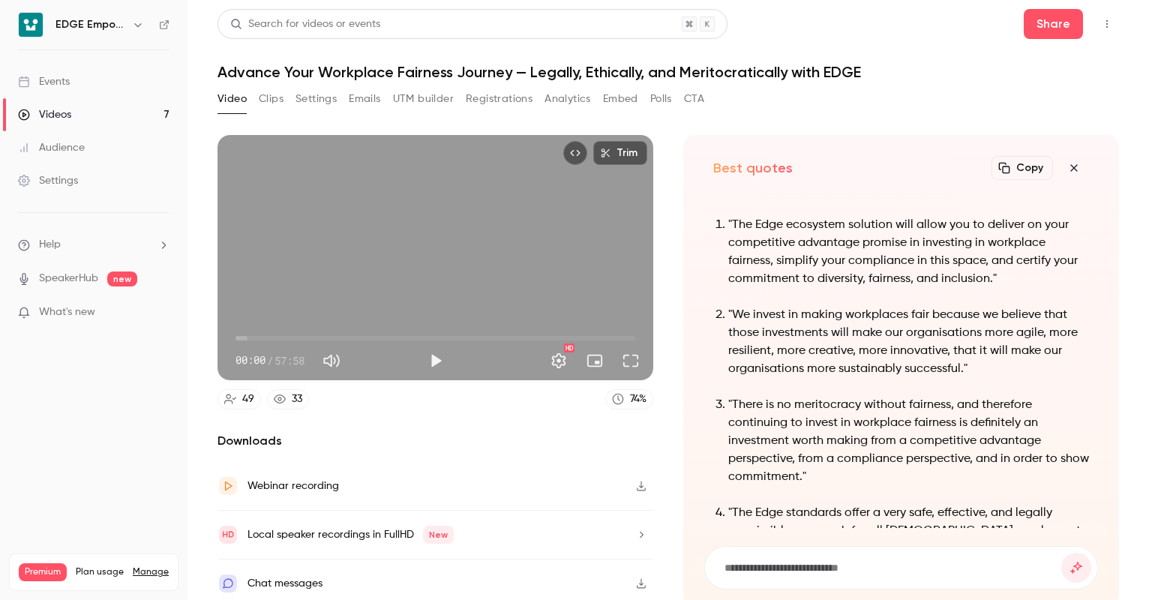
scroll to position [-225, 0]
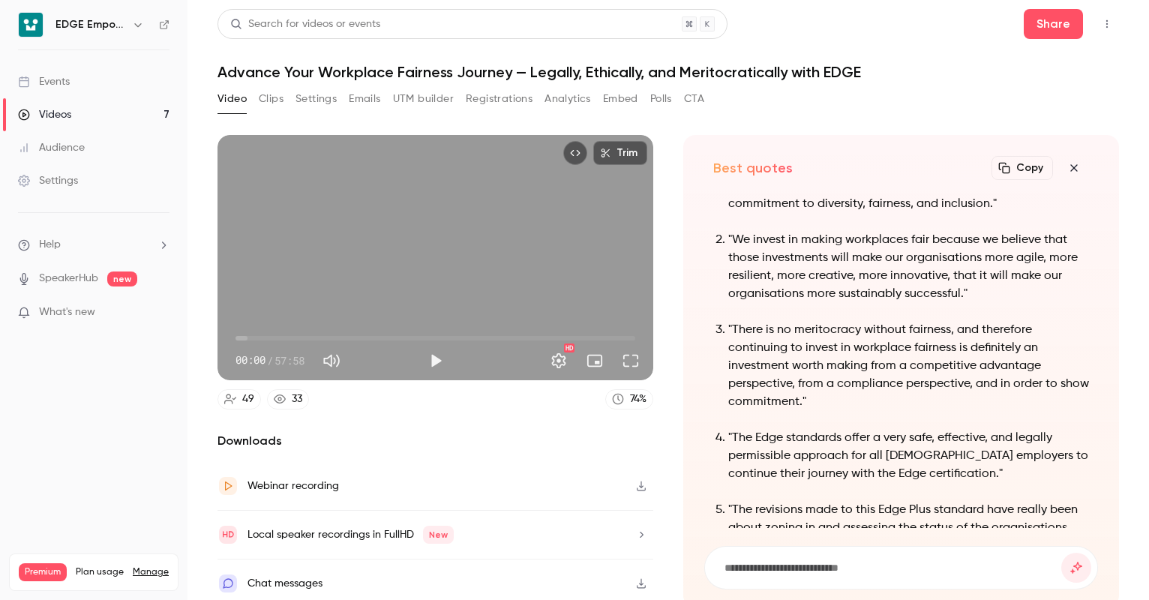
click at [834, 108] on div "Video Clips Settings Emails UTM builder Registrations Analytics Embed Polls CTA" at bounding box center [667, 102] width 901 height 30
click at [228, 100] on button "Video" at bounding box center [231, 99] width 29 height 24
click at [142, 111] on link "Videos 7" at bounding box center [93, 114] width 187 height 33
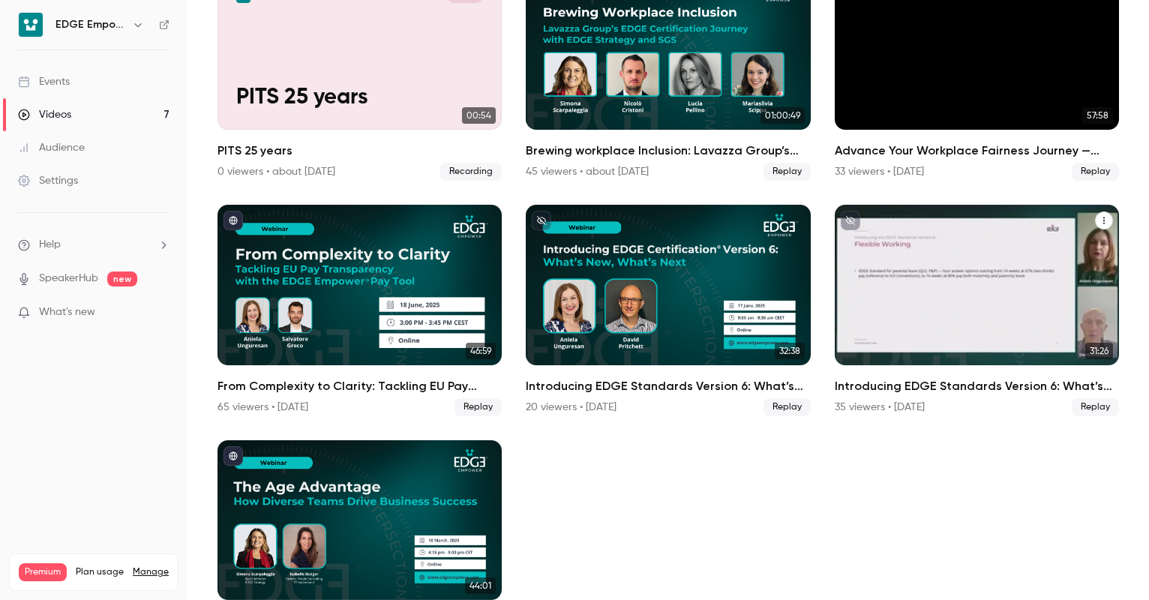
scroll to position [71, 0]
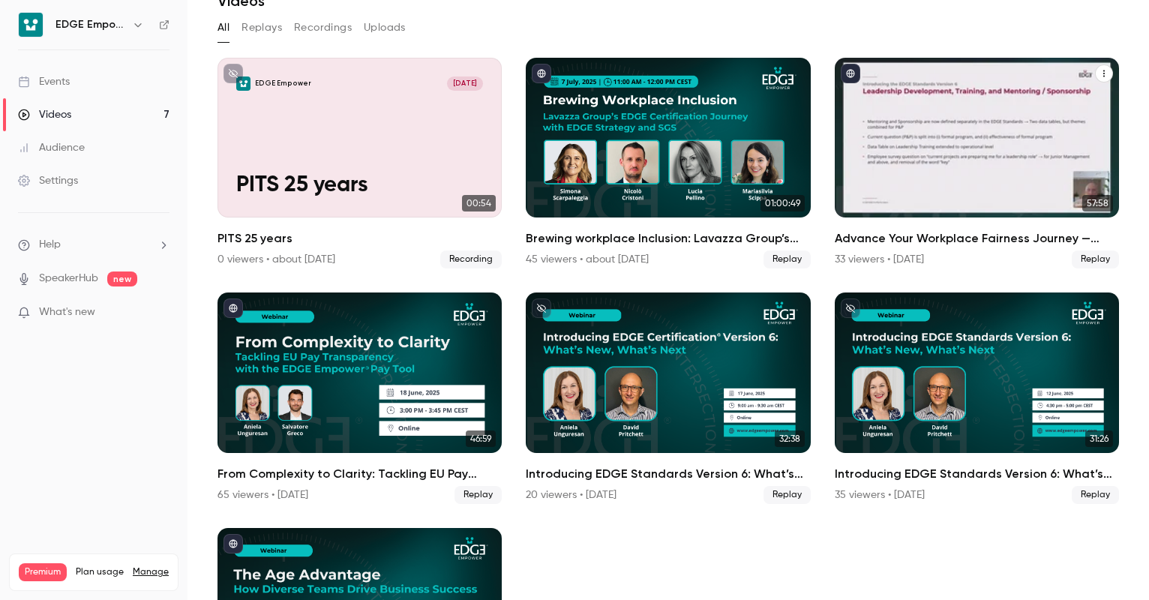
click at [882, 169] on div "Advance Your Workplace Fairness Journey — Legally, Ethically, and Meritocratica…" at bounding box center [977, 138] width 284 height 160
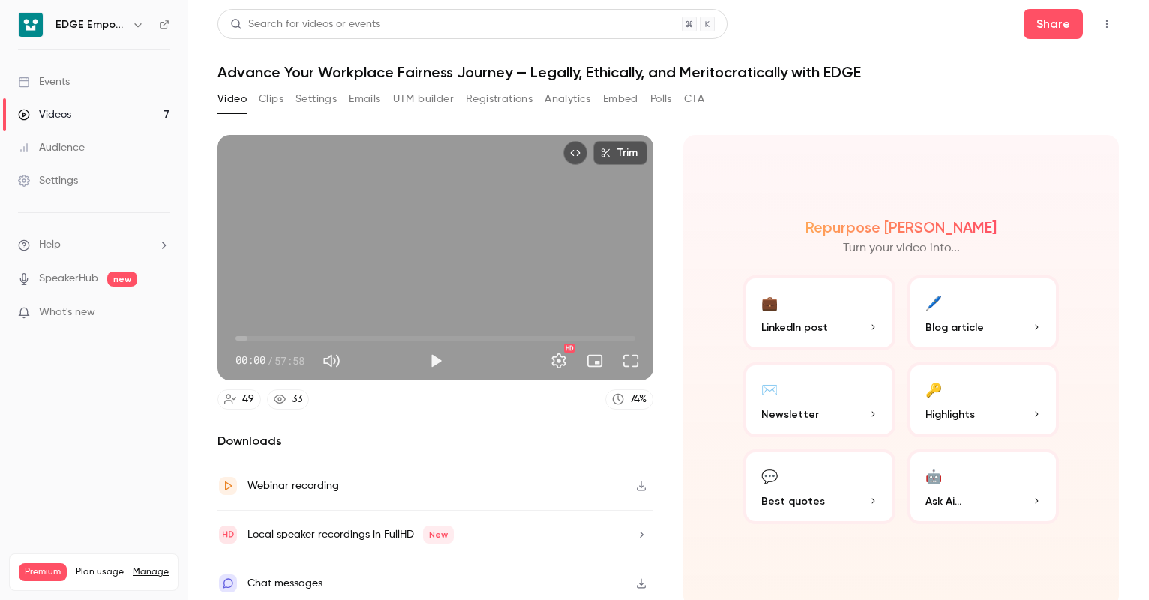
click at [927, 406] on span "Highlights" at bounding box center [949, 414] width 49 height 16
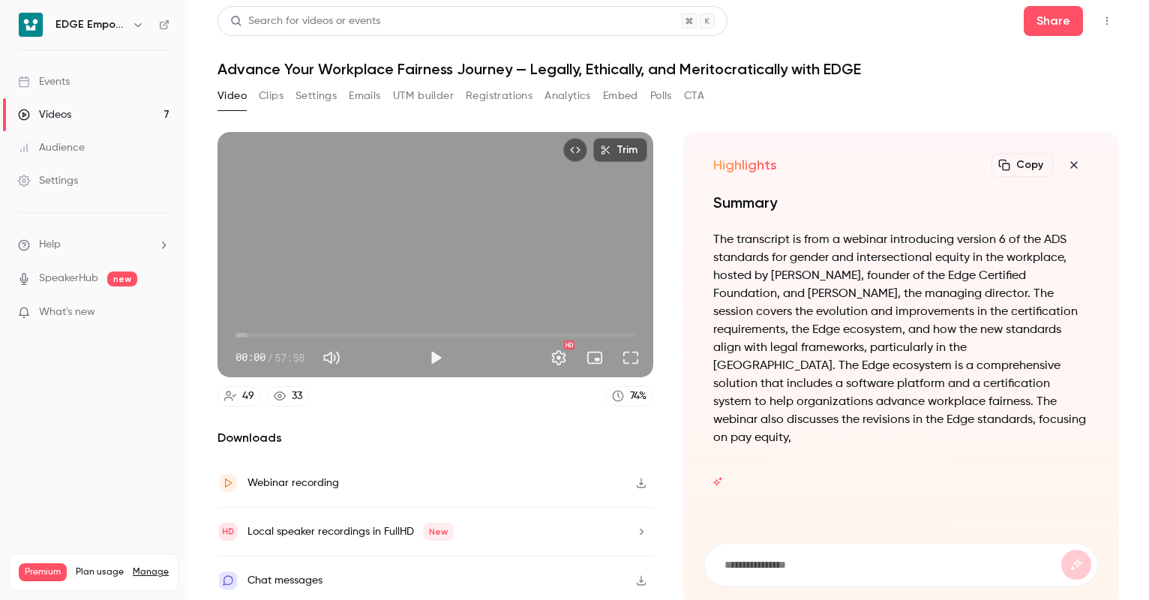
scroll to position [3, 0]
